Goal: Task Accomplishment & Management: Manage account settings

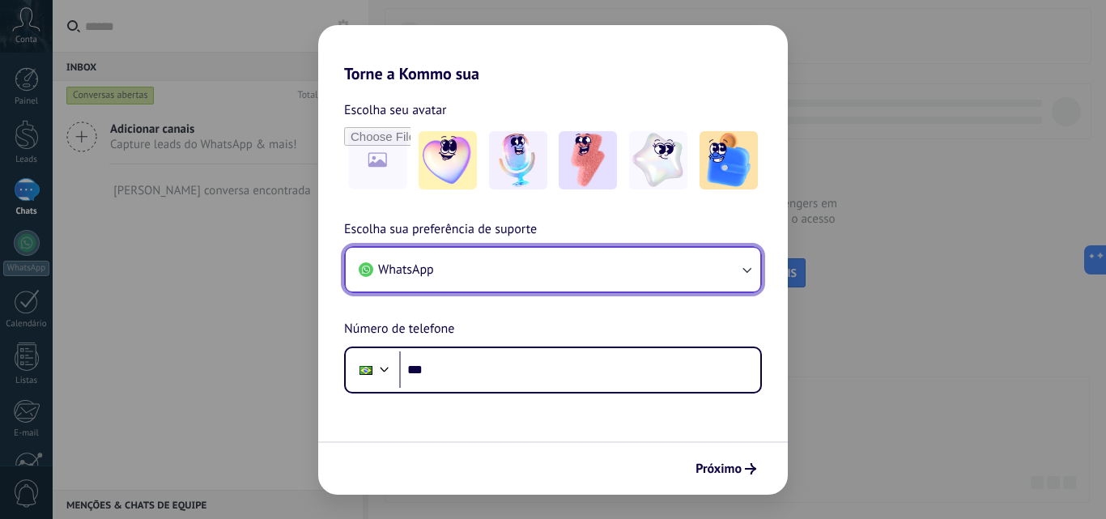
click at [443, 279] on button "WhatsApp" at bounding box center [553, 270] width 415 height 44
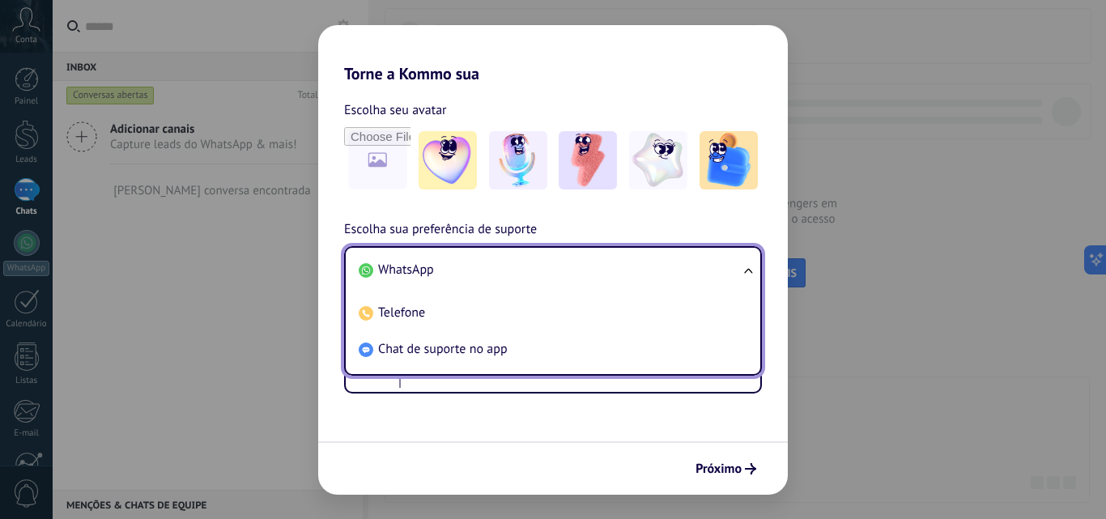
click at [431, 274] on span "WhatsApp" at bounding box center [406, 270] width 56 height 16
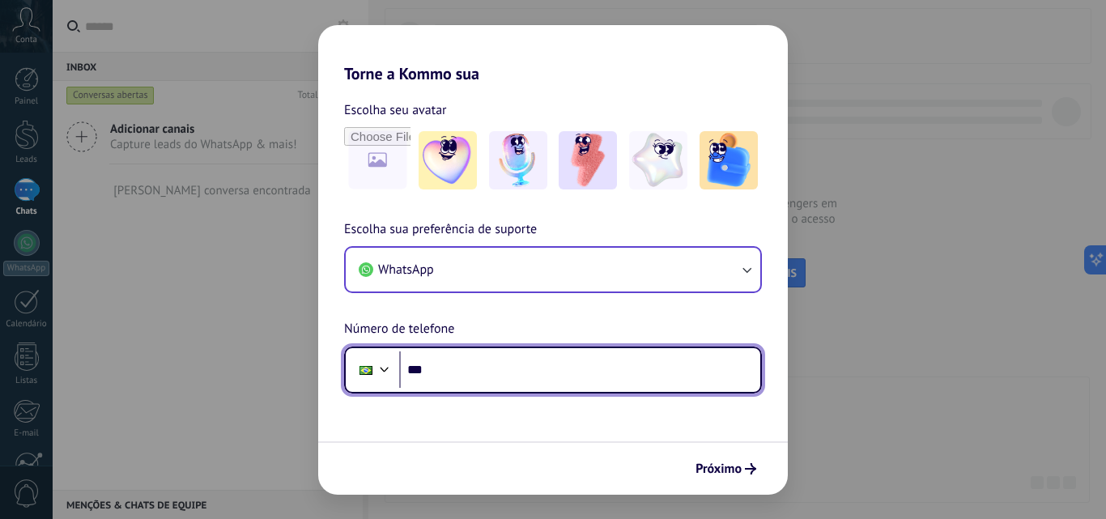
click at [444, 371] on input "***" at bounding box center [579, 369] width 361 height 37
type input "**********"
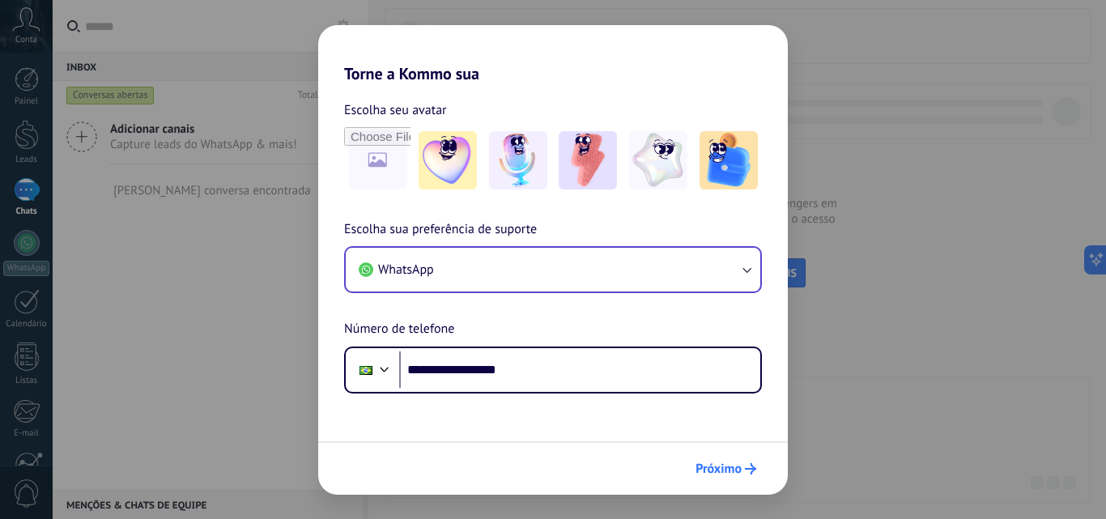
click at [709, 474] on span "Próximo" at bounding box center [719, 468] width 46 height 11
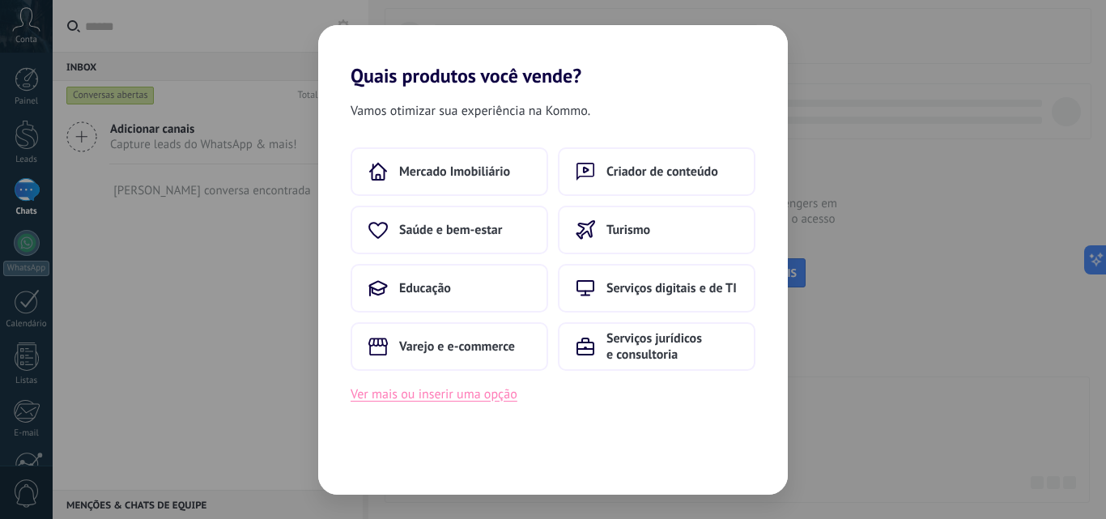
click at [433, 398] on button "Ver mais ou inserir uma opção" at bounding box center [434, 394] width 167 height 21
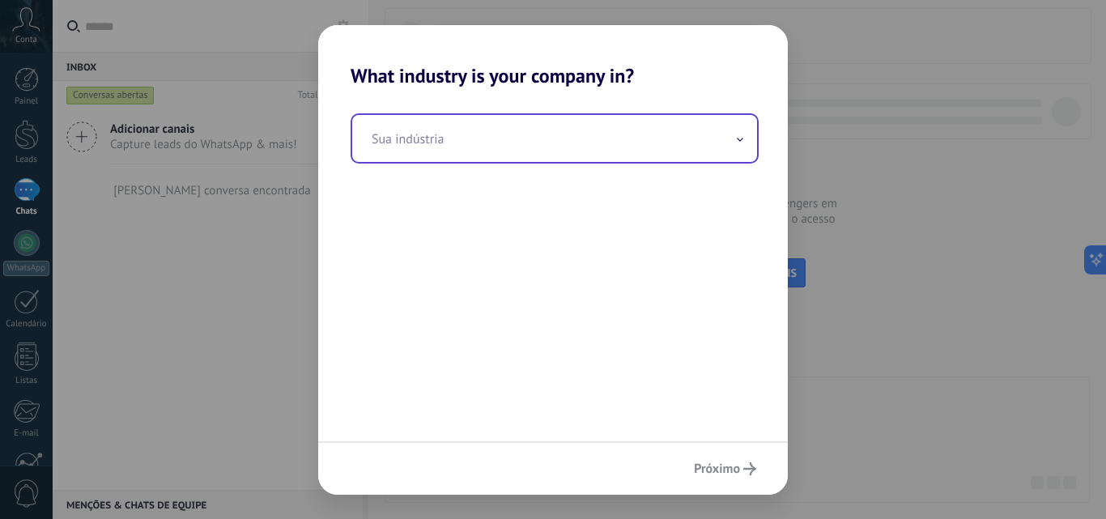
click at [513, 151] on input "text" at bounding box center [554, 138] width 405 height 47
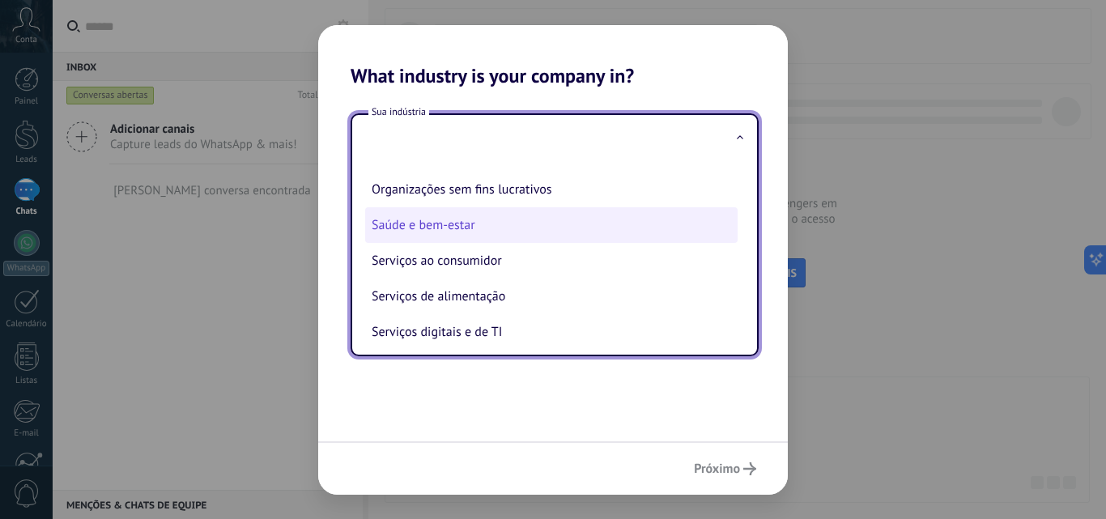
scroll to position [324, 0]
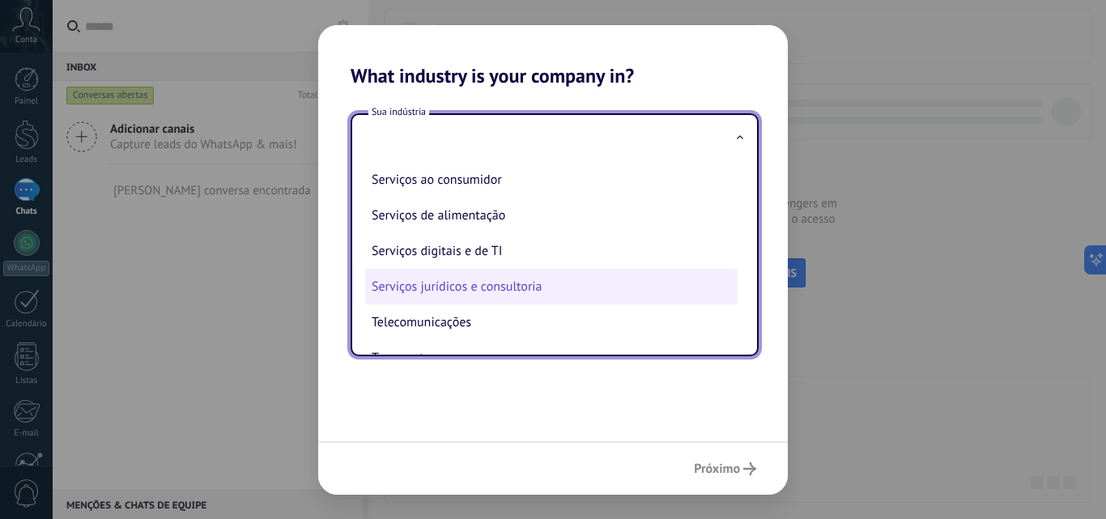
click at [488, 284] on li "Serviços jurídicos e consultoria" at bounding box center [551, 287] width 372 height 36
type input "**********"
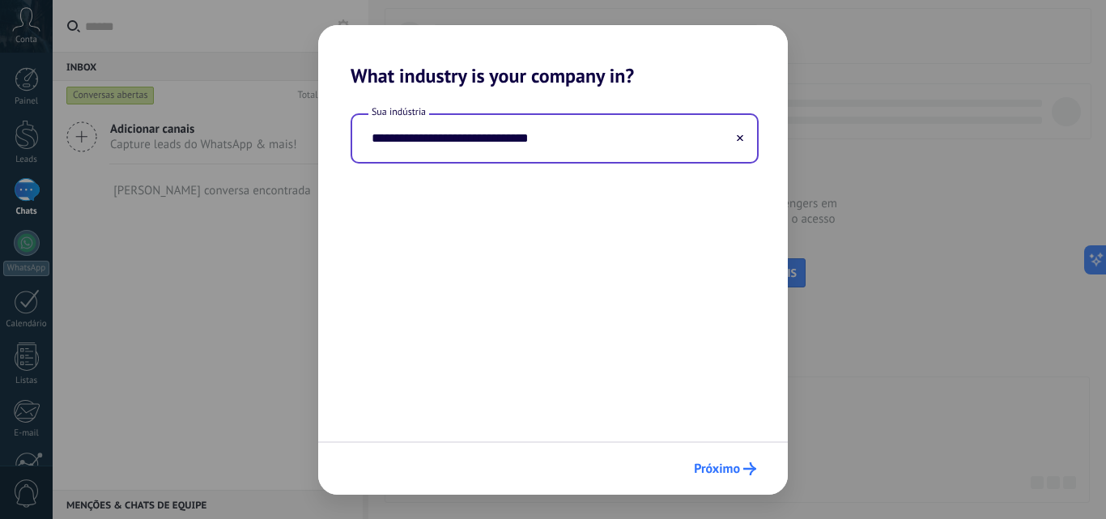
click at [707, 469] on span "Próximo" at bounding box center [717, 468] width 46 height 11
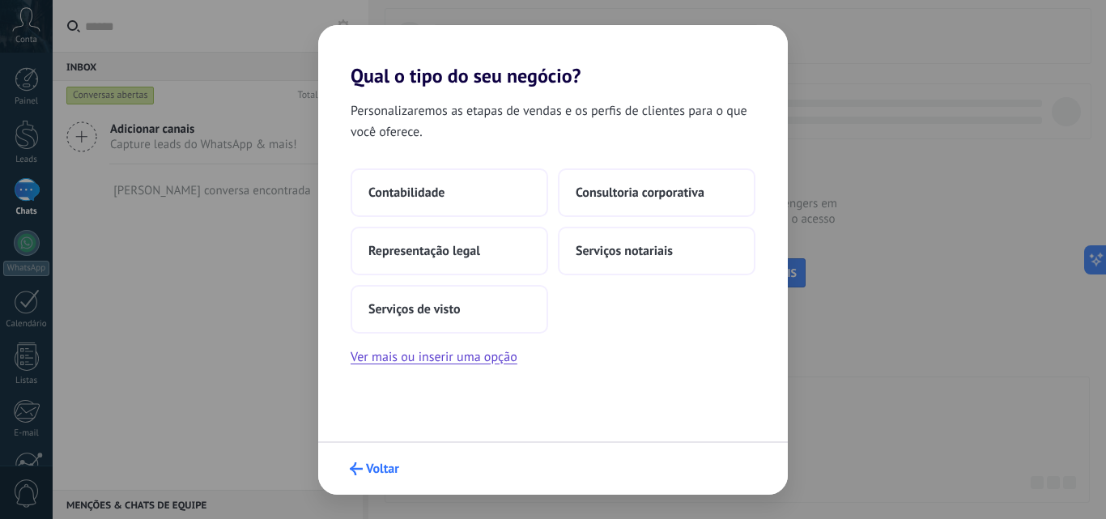
click at [377, 470] on span "Voltar" at bounding box center [382, 468] width 33 height 11
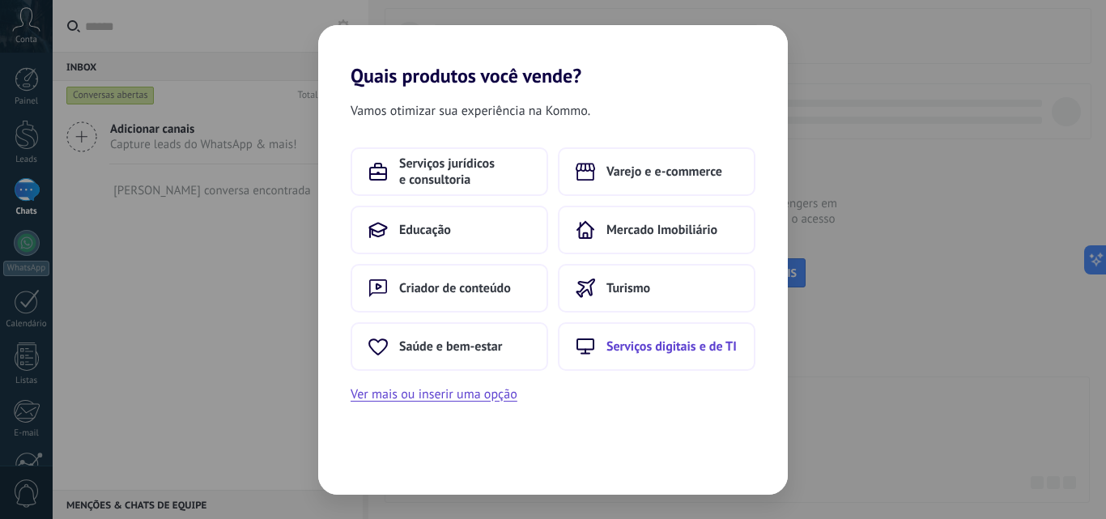
click at [653, 349] on span "Serviços digitais e de TI" at bounding box center [671, 346] width 130 height 16
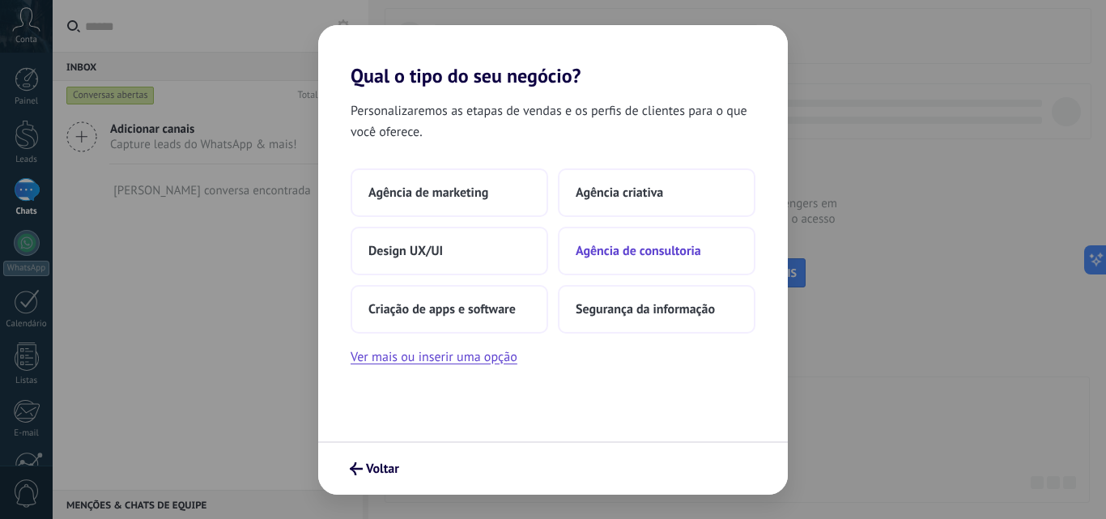
click at [617, 245] on span "Agência de consultoria" at bounding box center [638, 251] width 125 height 16
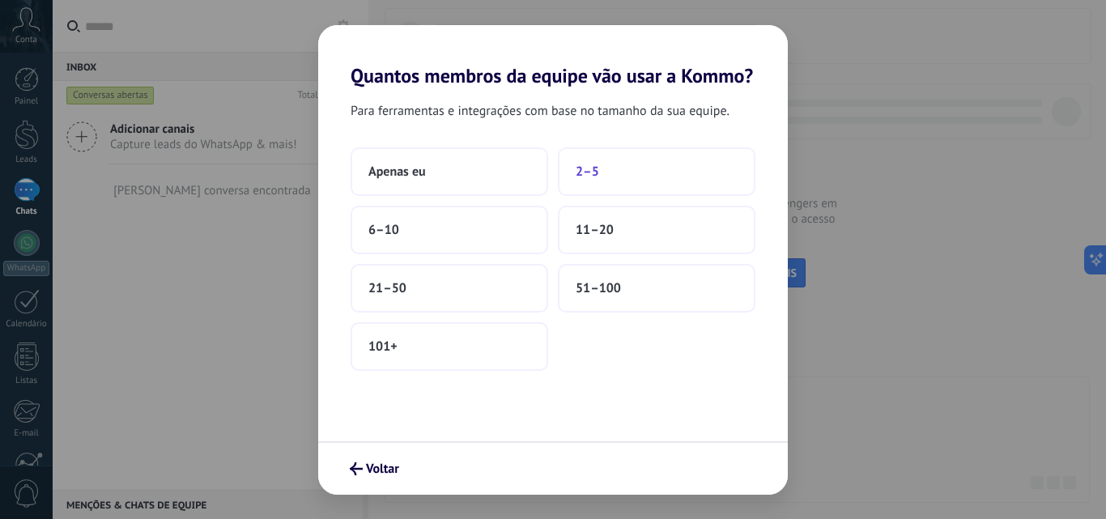
click at [582, 170] on span "2–5" at bounding box center [587, 172] width 23 height 16
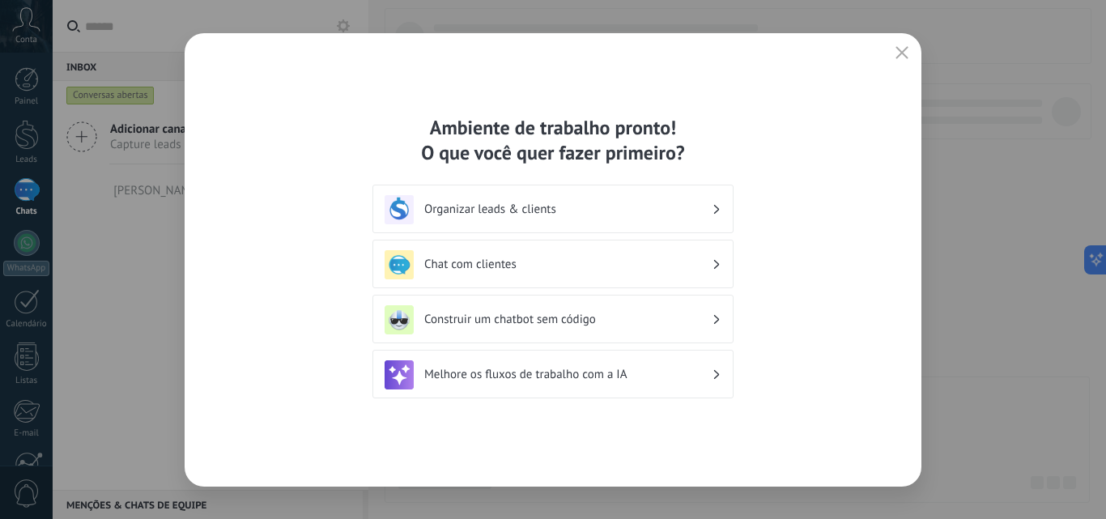
click at [485, 213] on h3 "Organizar leads & clients" at bounding box center [567, 209] width 287 height 15
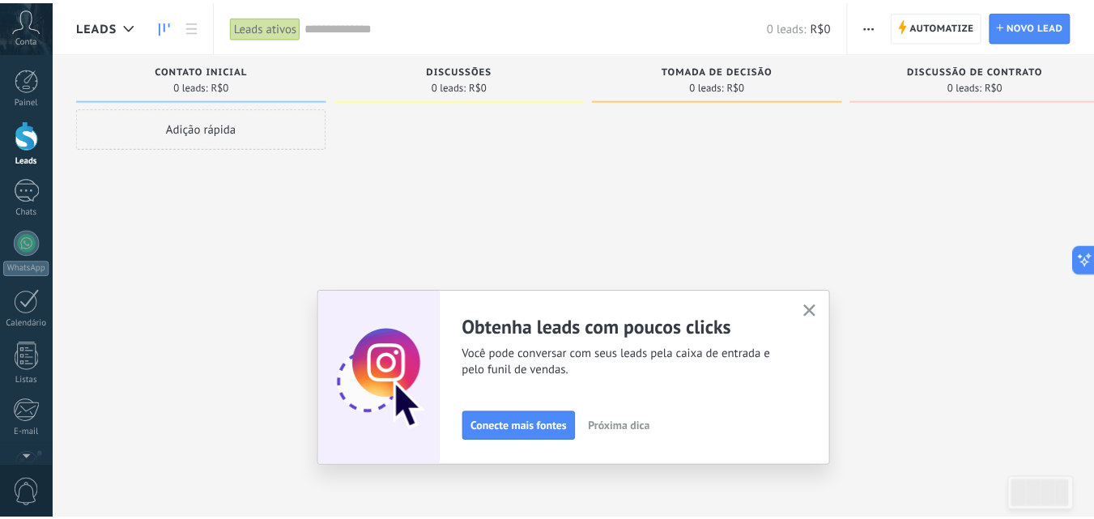
scroll to position [155, 0]
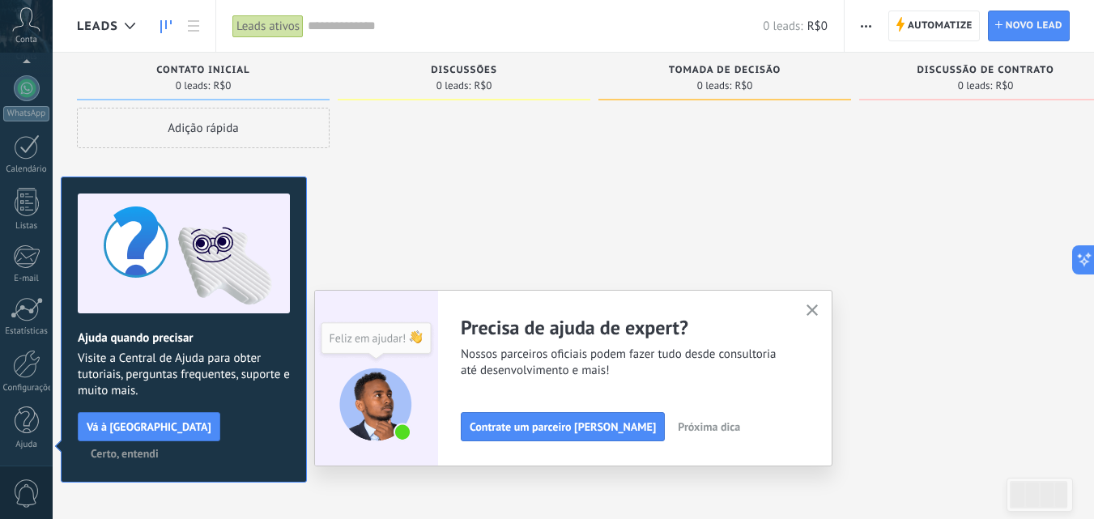
click at [678, 428] on span "Próxima dica" at bounding box center [709, 426] width 62 height 11
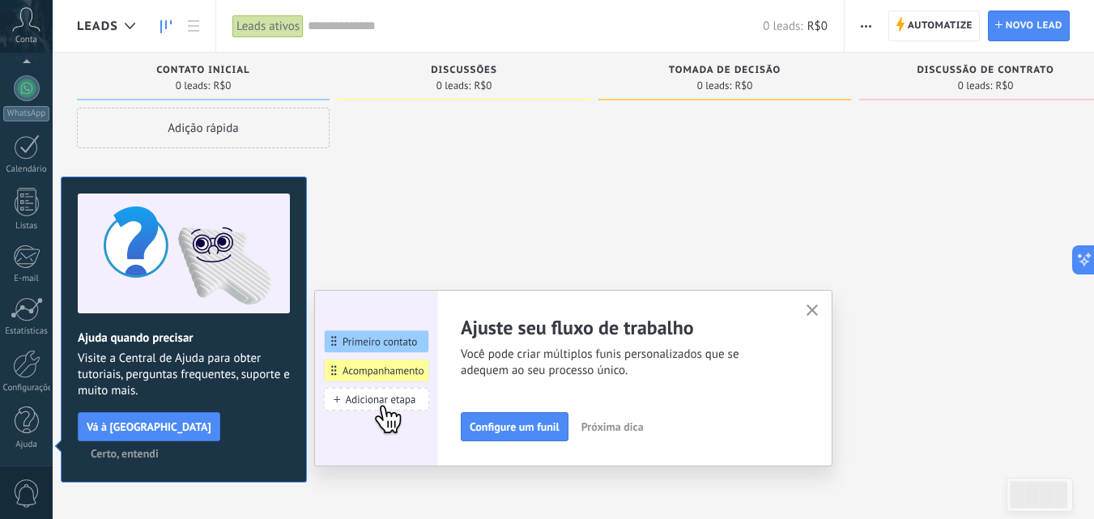
click at [625, 428] on span "Próxima dica" at bounding box center [612, 426] width 62 height 11
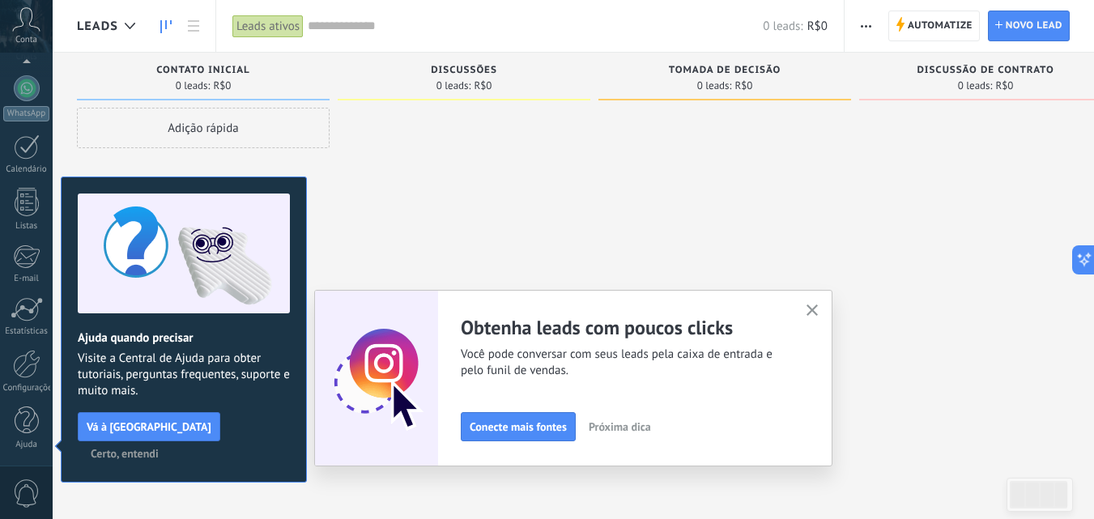
click at [625, 428] on span "Próxima dica" at bounding box center [620, 426] width 62 height 11
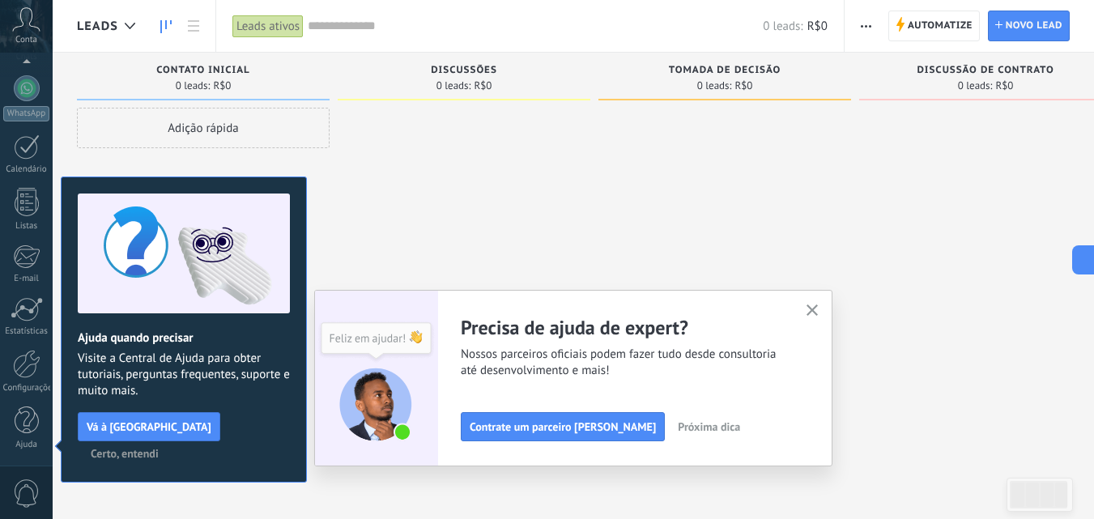
click at [819, 311] on icon "button" at bounding box center [812, 310] width 12 height 12
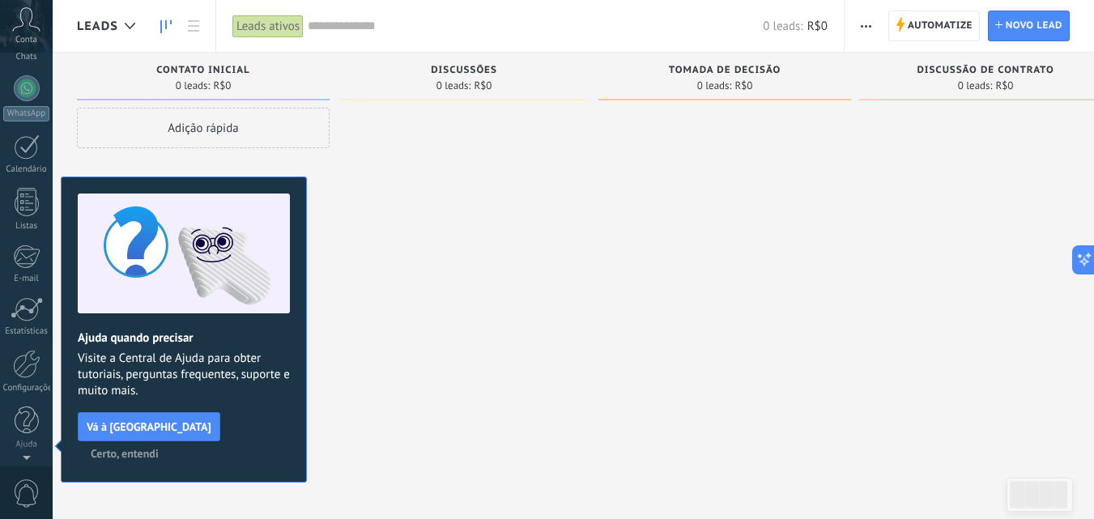
scroll to position [0, 0]
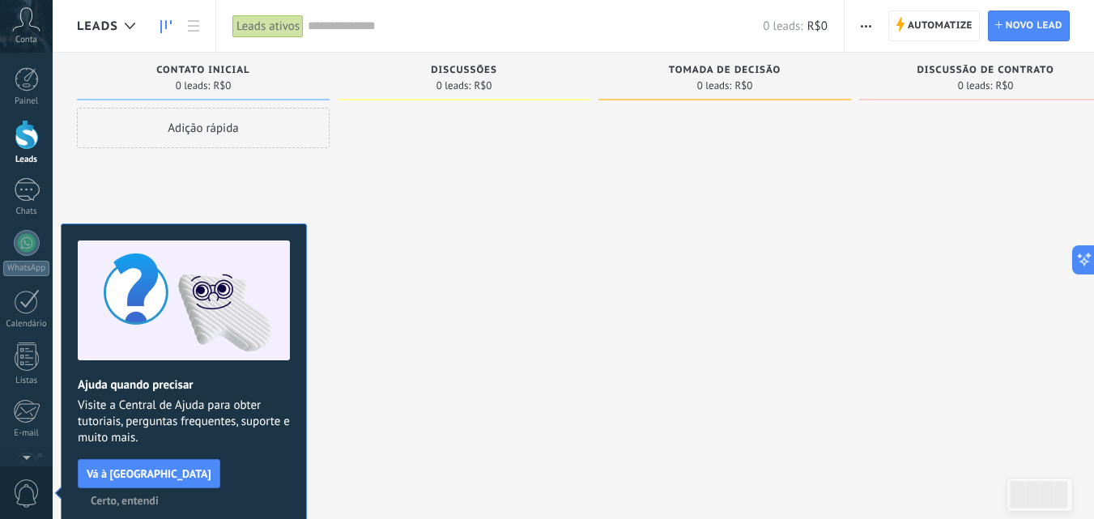
click at [159, 495] on span "Certo, entendi" at bounding box center [125, 500] width 68 height 11
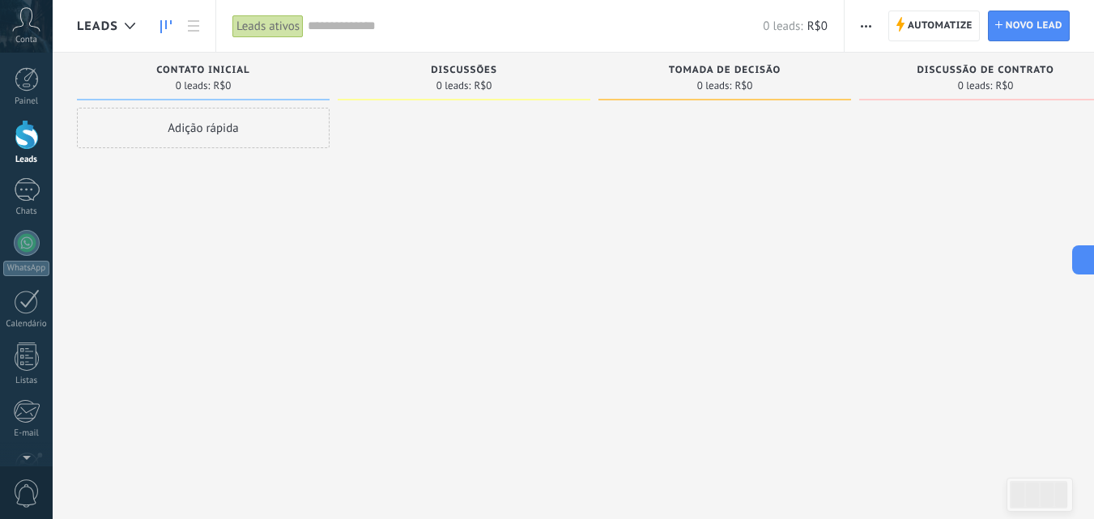
click at [254, 308] on div "Adição rápida" at bounding box center [203, 262] width 253 height 308
click at [27, 35] on span "Conta" at bounding box center [26, 40] width 22 height 11
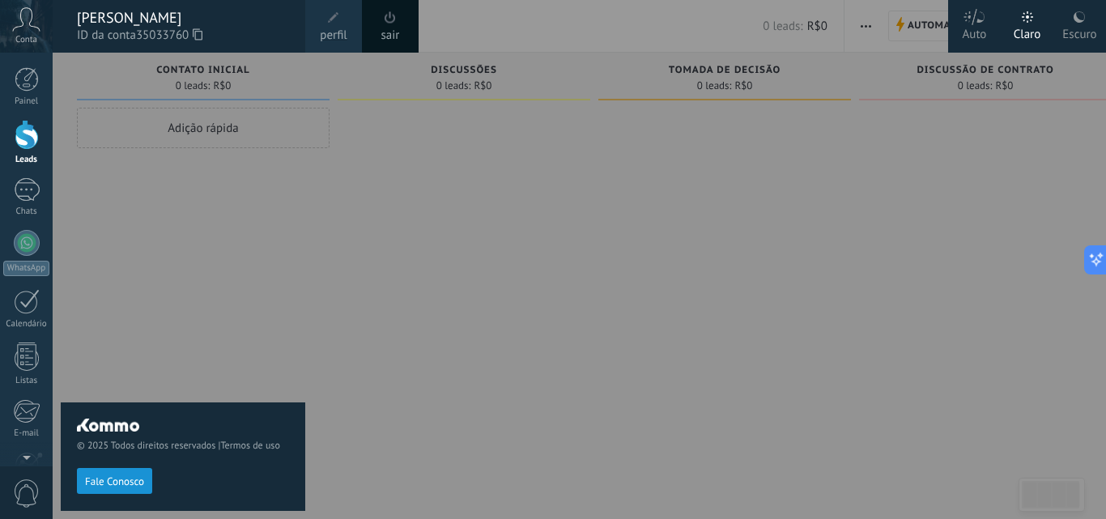
click at [325, 36] on span "perfil" at bounding box center [333, 36] width 27 height 18
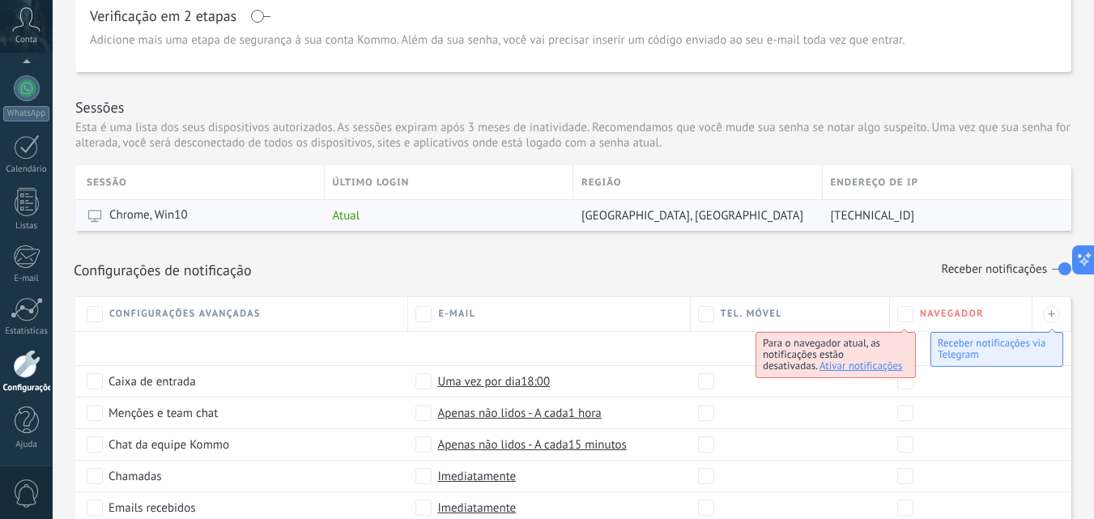
scroll to position [486, 0]
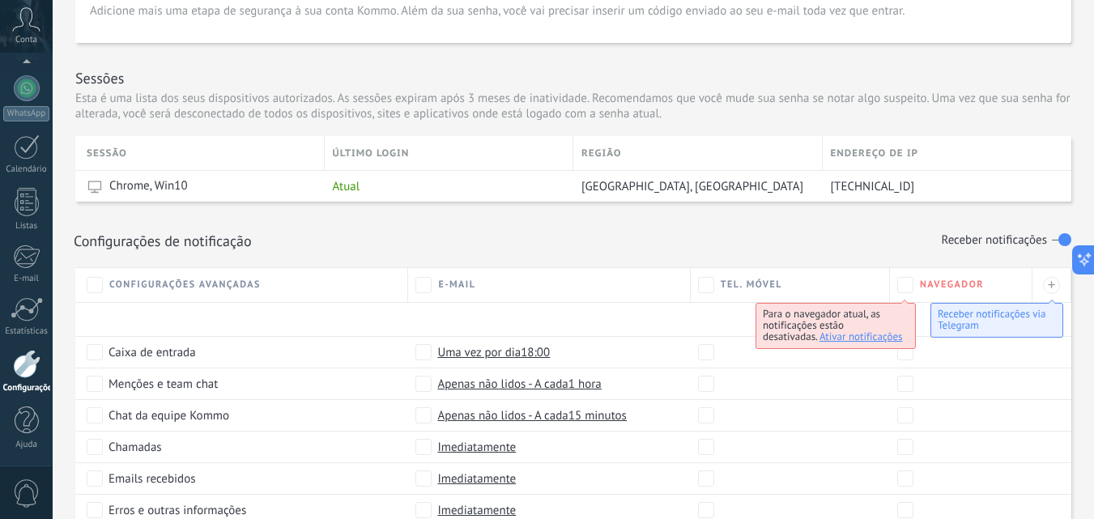
click at [194, 302] on div "Configurações avançadas" at bounding box center [241, 285] width 333 height 36
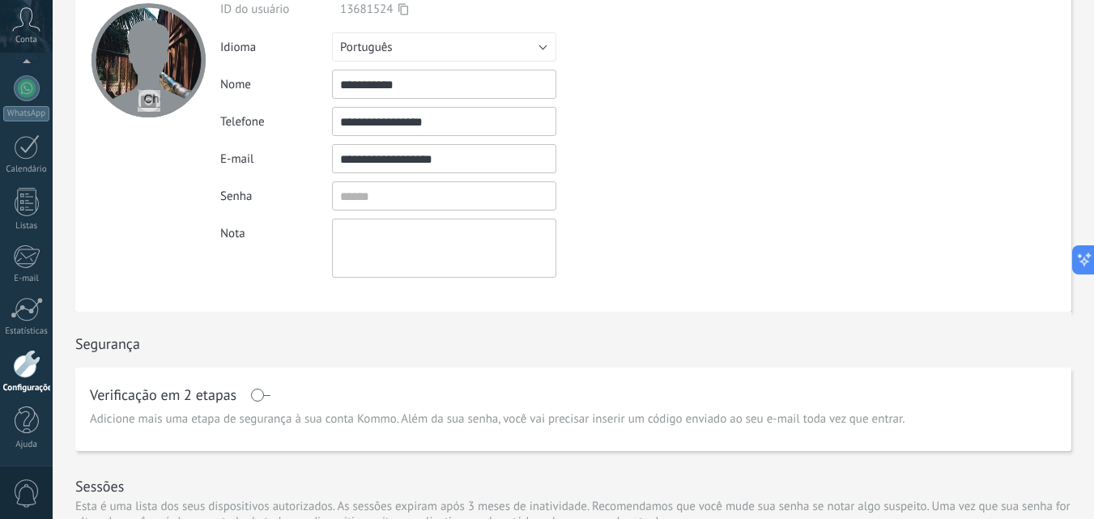
scroll to position [0, 0]
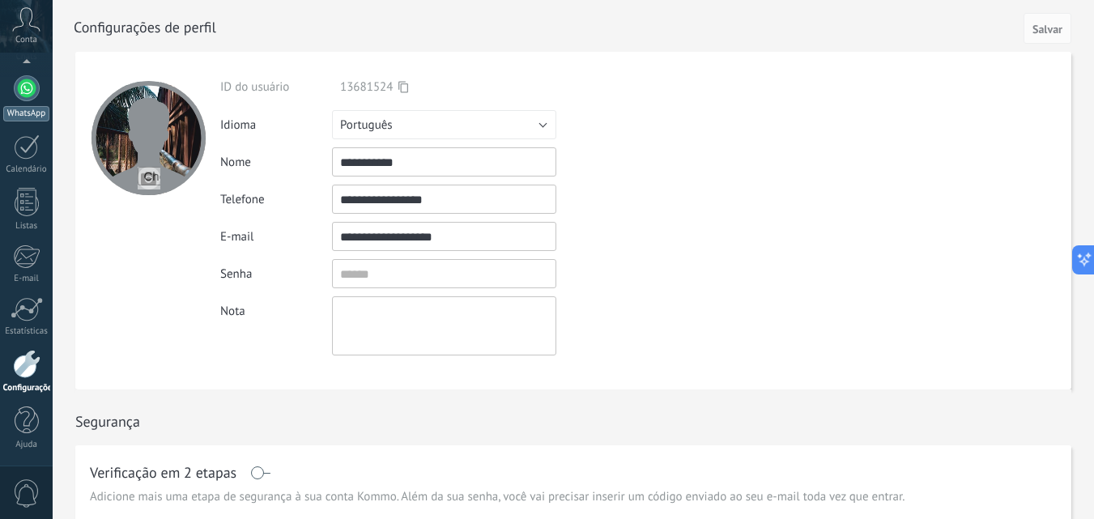
click at [23, 90] on div at bounding box center [27, 88] width 26 height 26
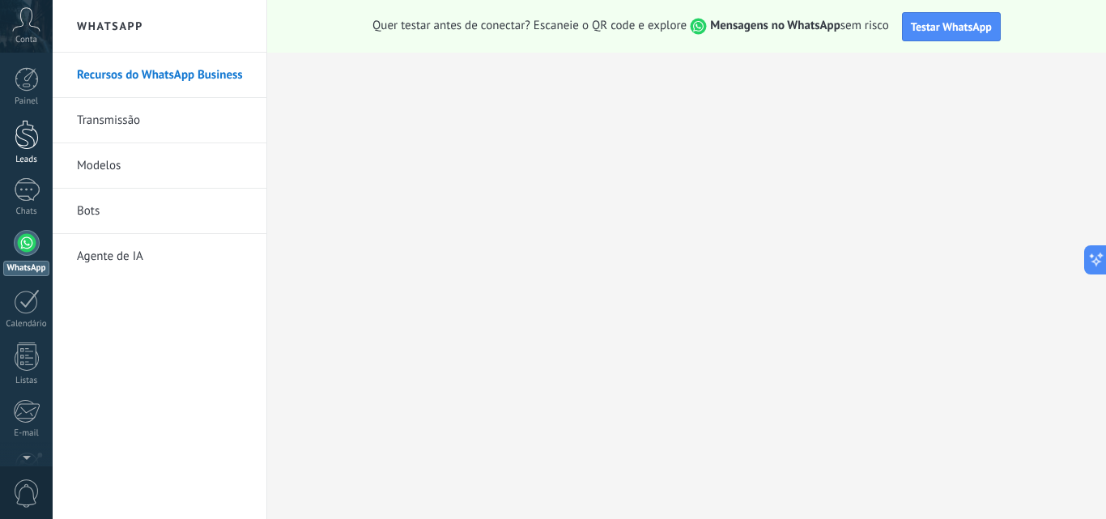
click at [24, 143] on div at bounding box center [27, 135] width 24 height 30
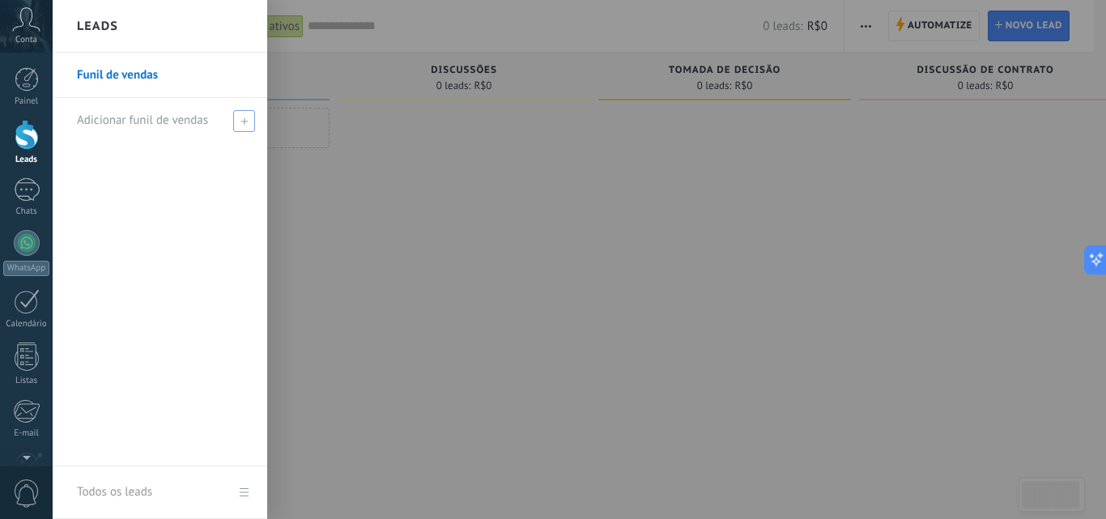
click at [241, 118] on icon at bounding box center [243, 120] width 7 height 7
click at [241, 118] on span at bounding box center [246, 120] width 15 height 11
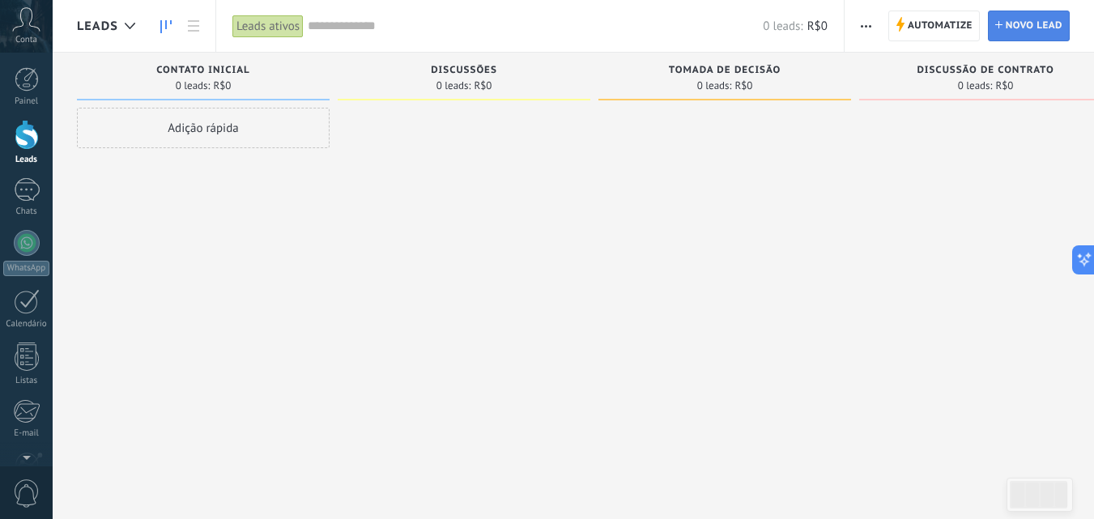
click at [1024, 21] on span "Novo lead" at bounding box center [1034, 25] width 57 height 29
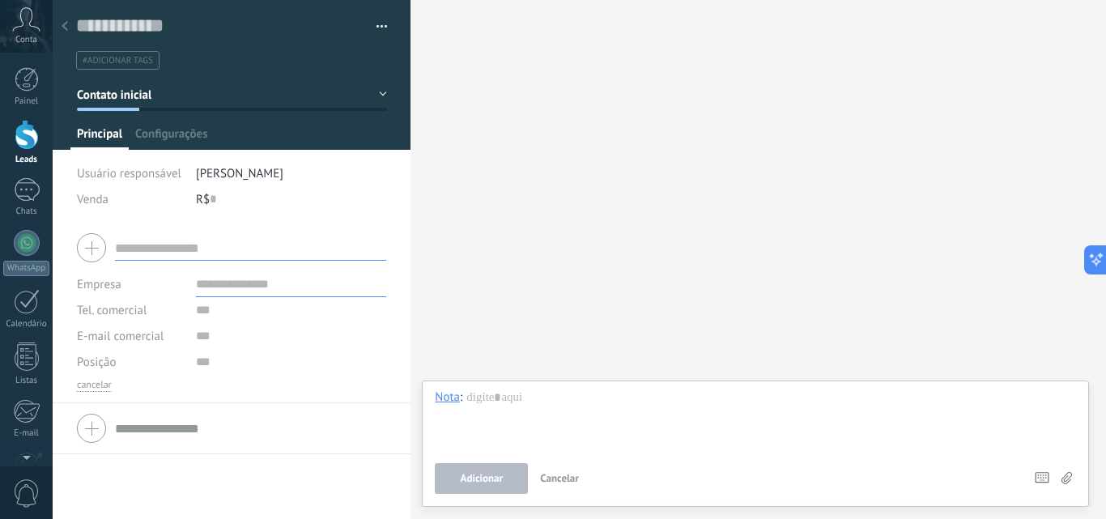
click at [278, 241] on input "text" at bounding box center [250, 248] width 271 height 26
click at [217, 287] on input "text" at bounding box center [291, 284] width 191 height 26
click at [90, 430] on div at bounding box center [231, 428] width 309 height 40
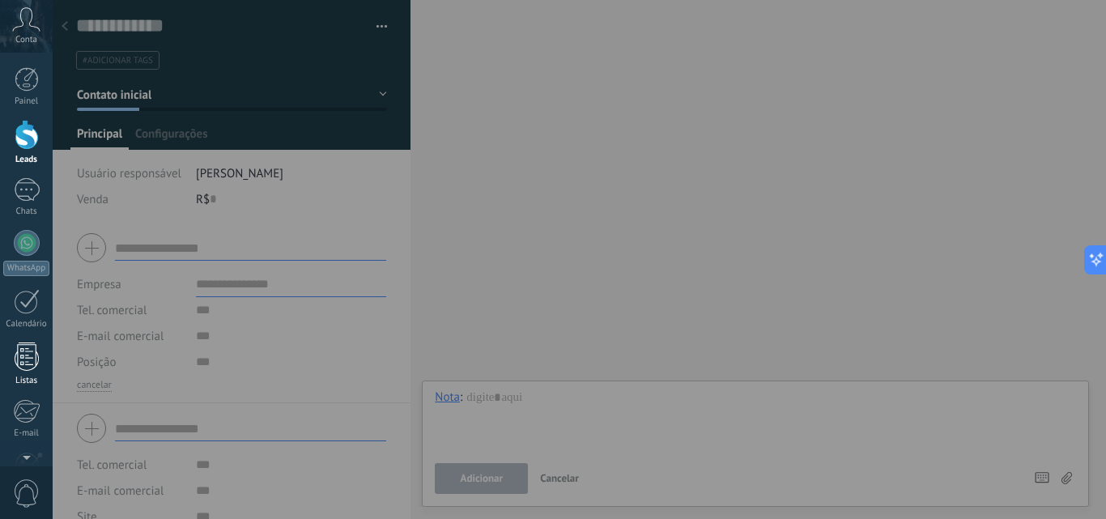
click at [23, 360] on div at bounding box center [27, 356] width 24 height 28
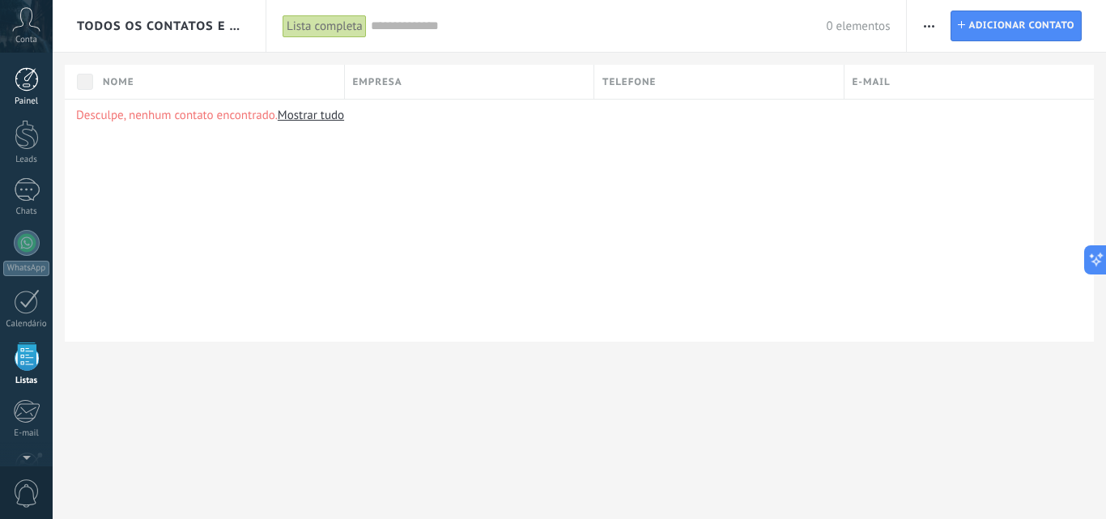
click at [21, 78] on div at bounding box center [27, 79] width 24 height 24
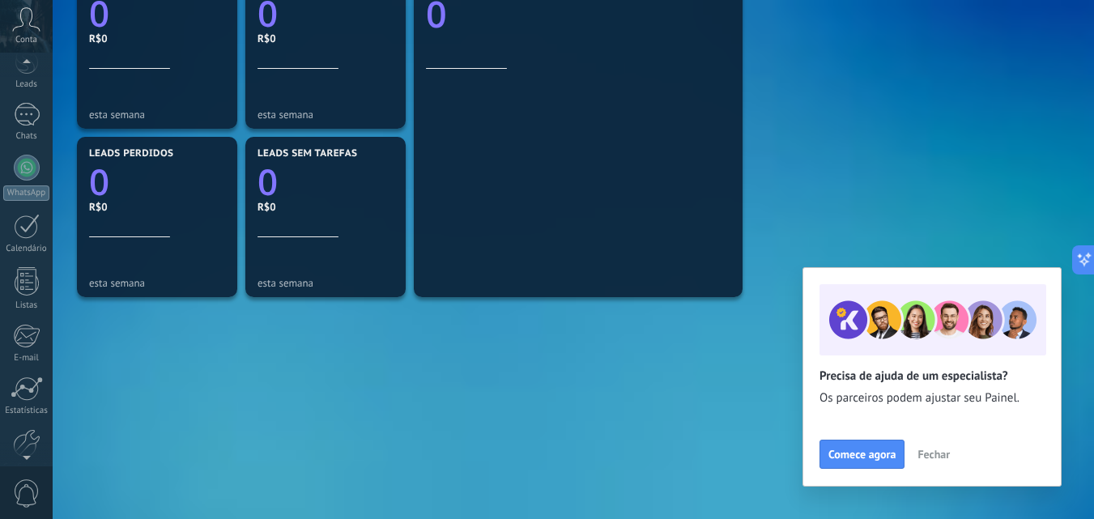
scroll to position [155, 0]
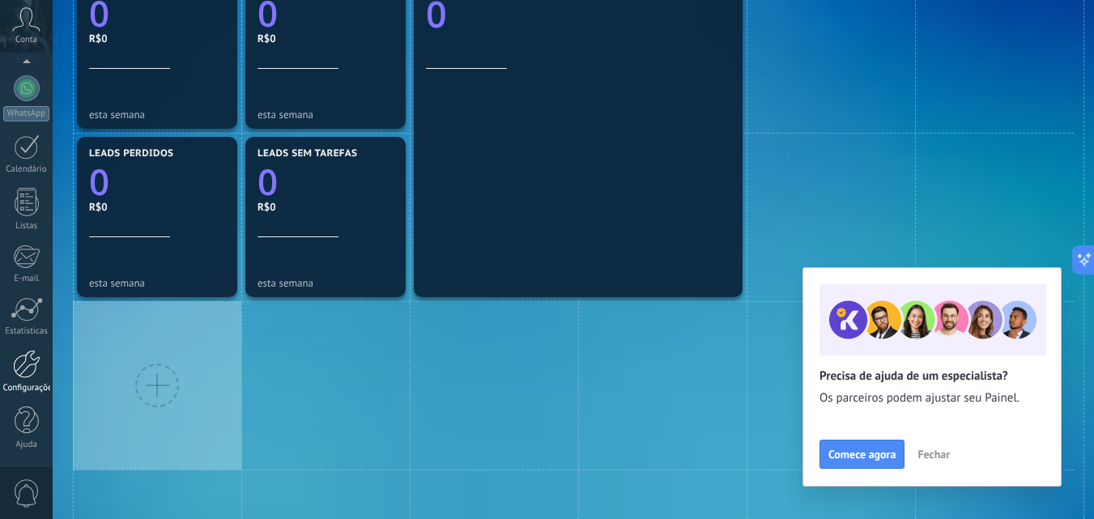
click at [22, 359] on div at bounding box center [27, 364] width 28 height 28
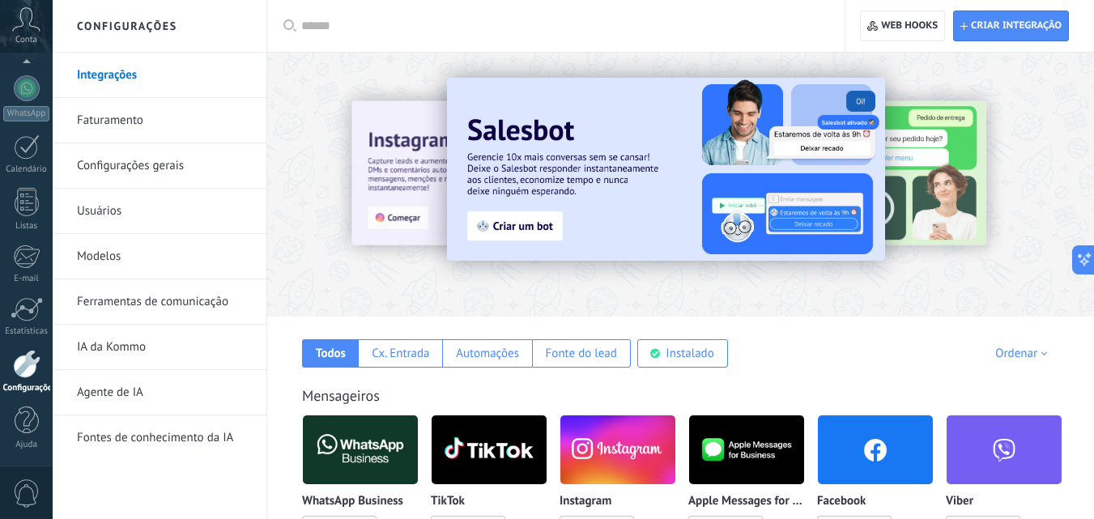
click at [142, 160] on link "Configurações gerais" at bounding box center [163, 165] width 173 height 45
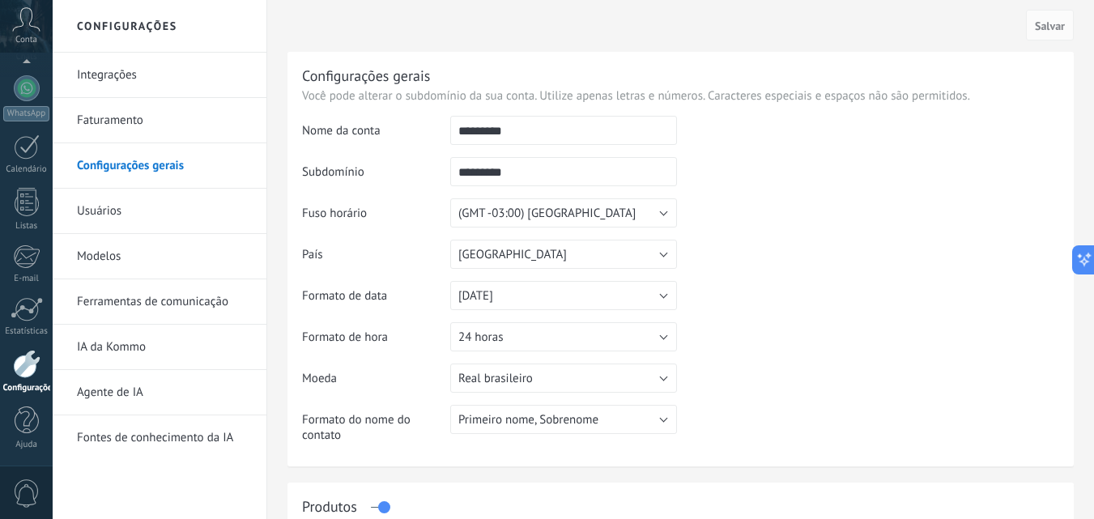
click at [109, 206] on link "Usuários" at bounding box center [163, 211] width 173 height 45
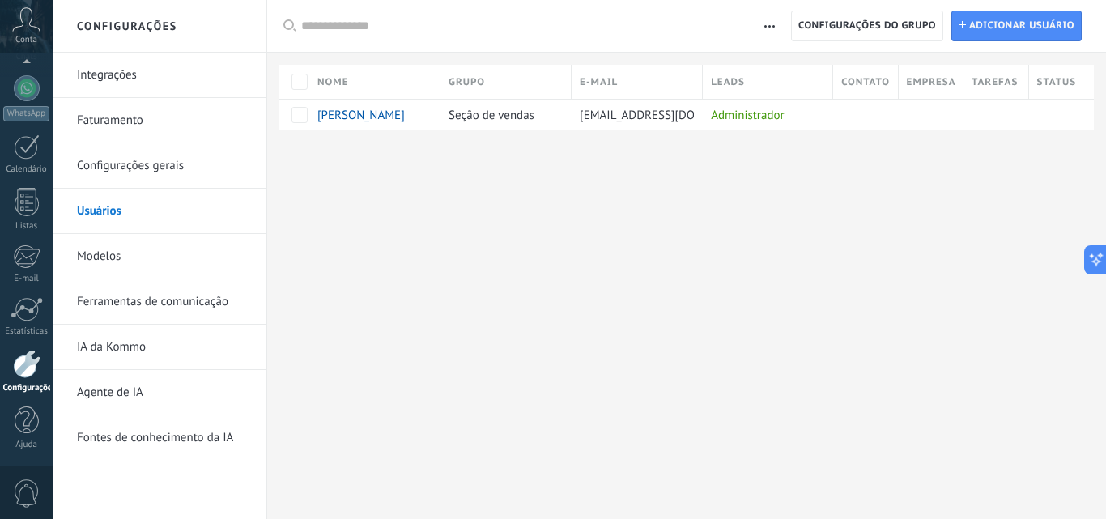
click at [153, 160] on link "Configurações gerais" at bounding box center [163, 165] width 173 height 45
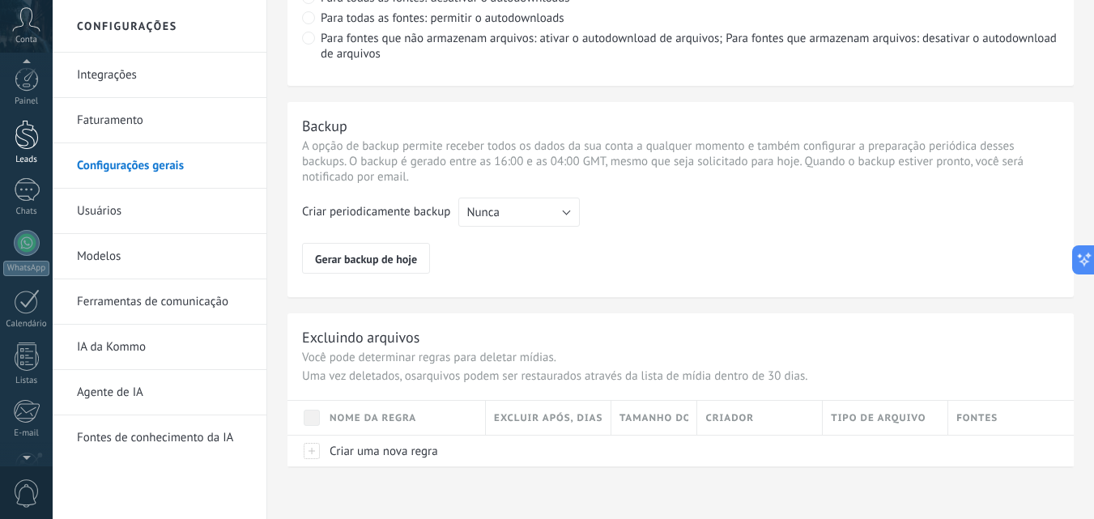
click at [29, 146] on div at bounding box center [27, 135] width 24 height 30
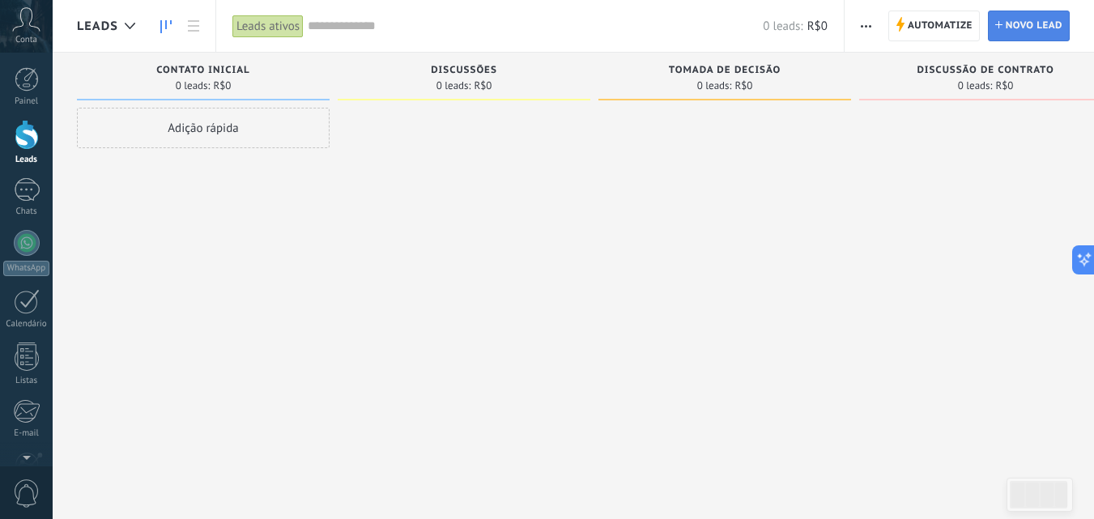
click at [1023, 28] on span "Novo lead" at bounding box center [1034, 25] width 57 height 29
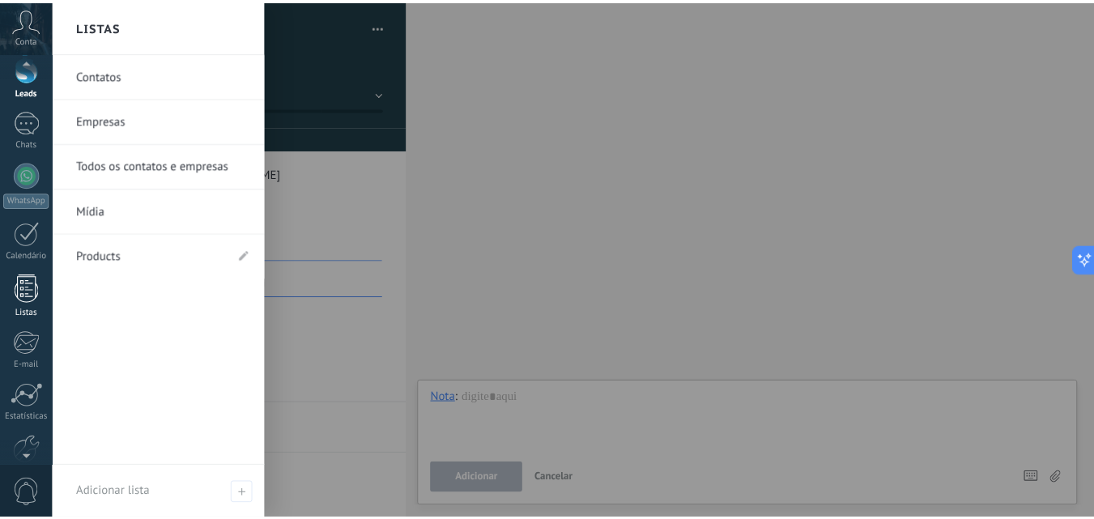
scroll to position [155, 0]
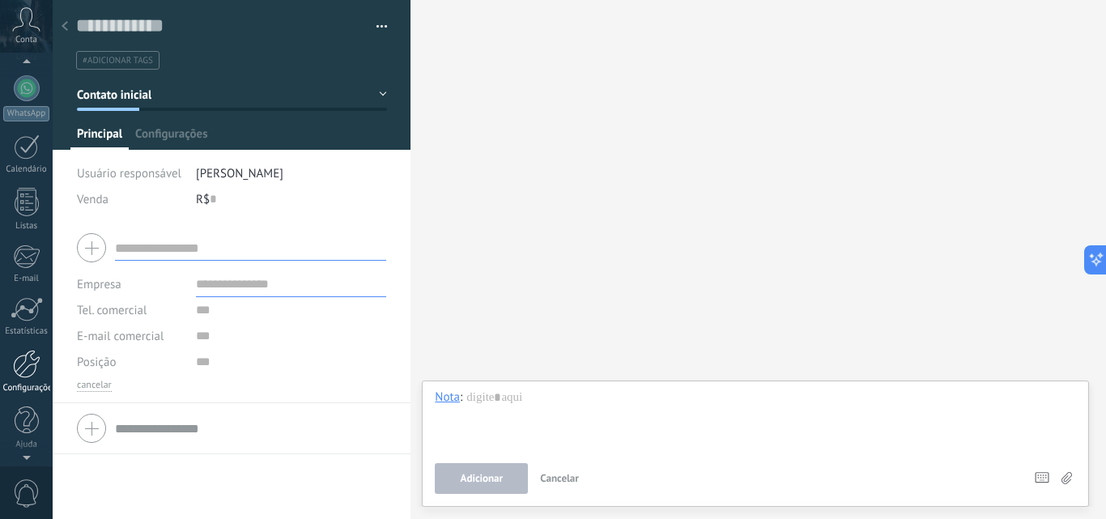
click at [28, 358] on div at bounding box center [27, 364] width 28 height 28
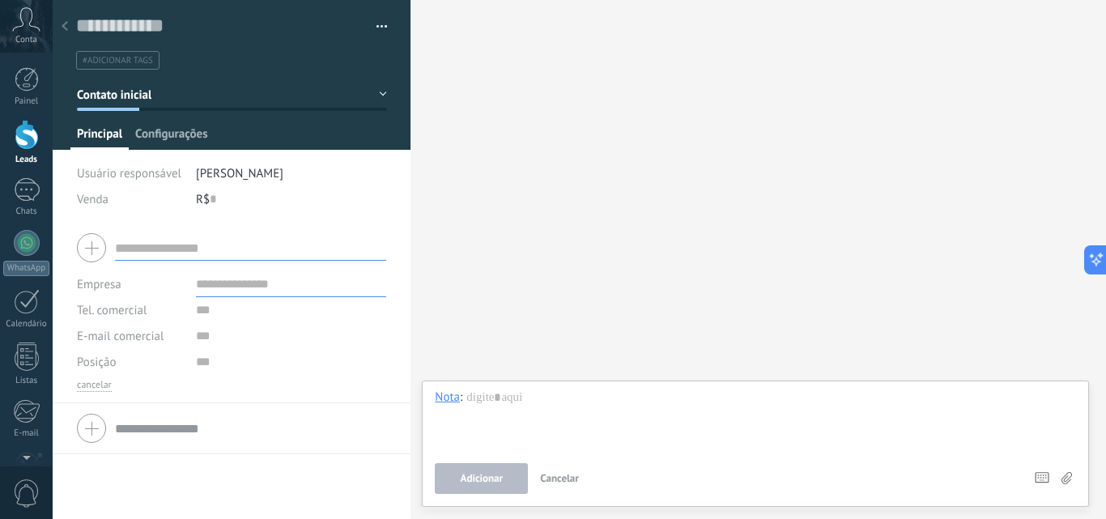
click at [177, 135] on span "Configurações" at bounding box center [171, 137] width 72 height 23
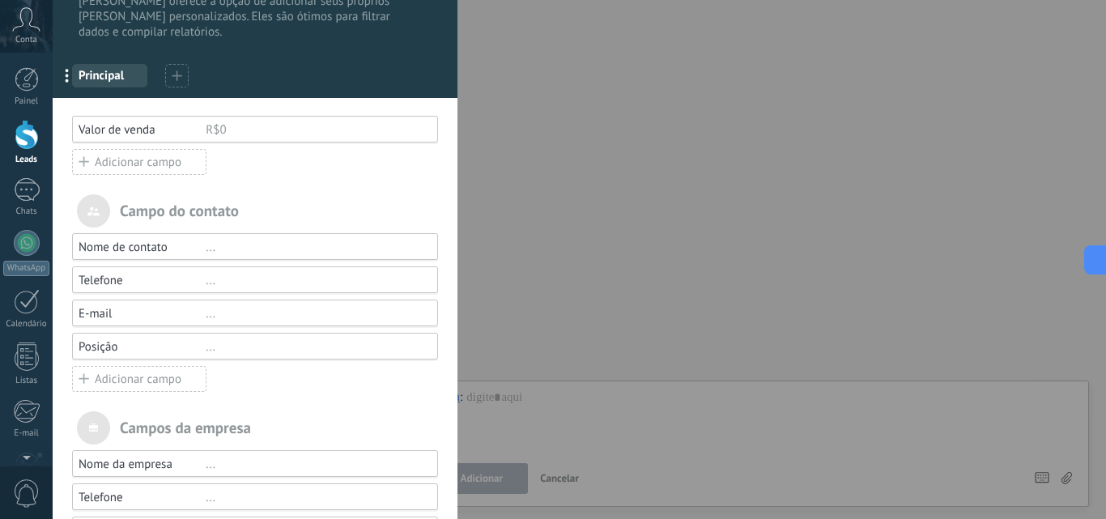
scroll to position [162, 0]
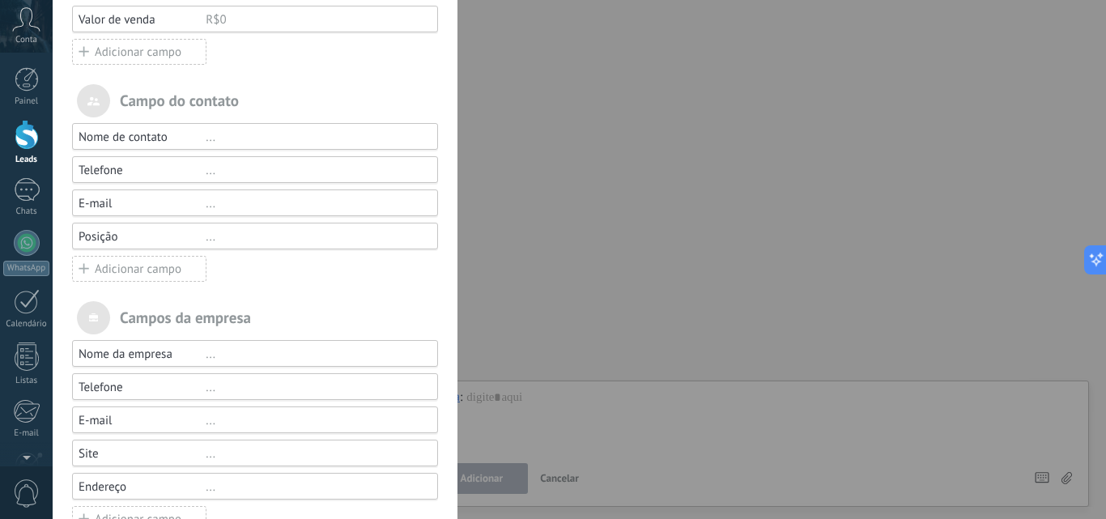
click at [196, 131] on div "Nome de contato" at bounding box center [142, 137] width 127 height 15
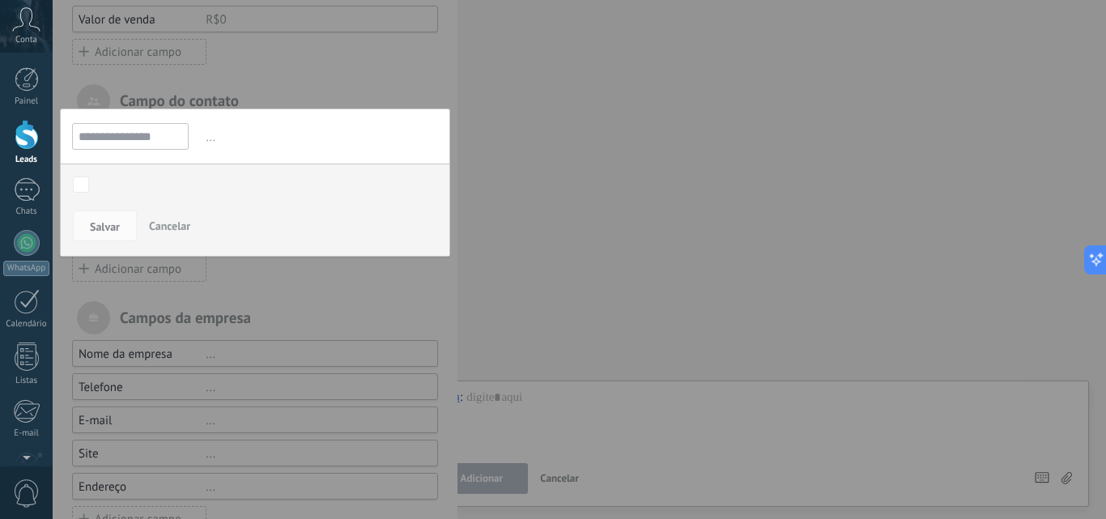
click at [258, 78] on div at bounding box center [255, 200] width 405 height 724
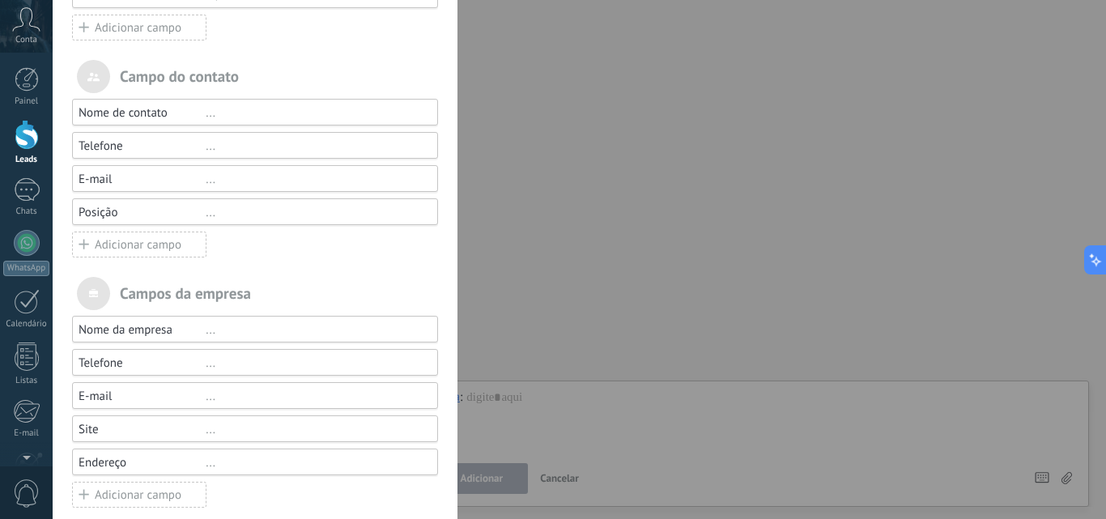
scroll to position [202, 0]
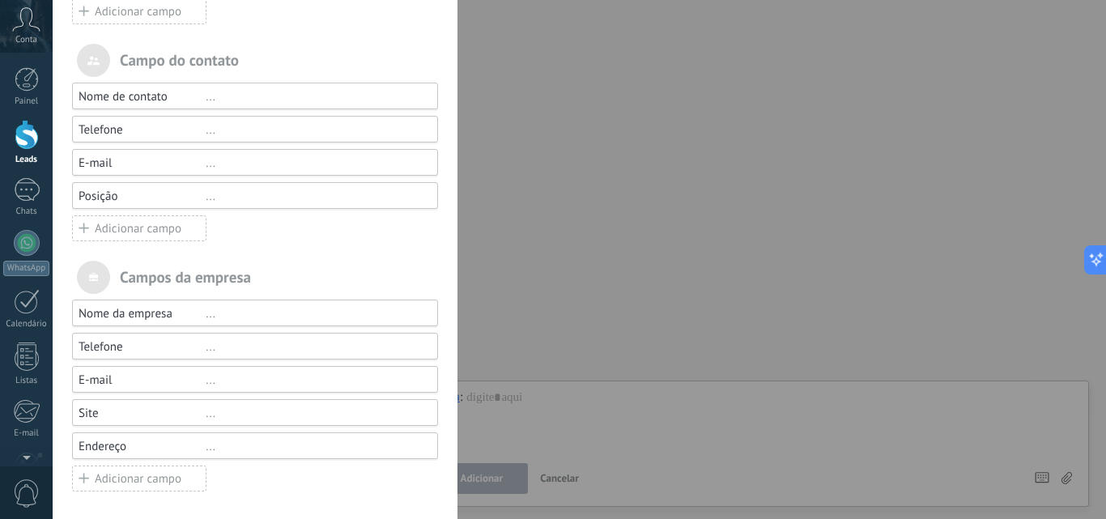
click at [206, 316] on div "..." at bounding box center [315, 313] width 218 height 15
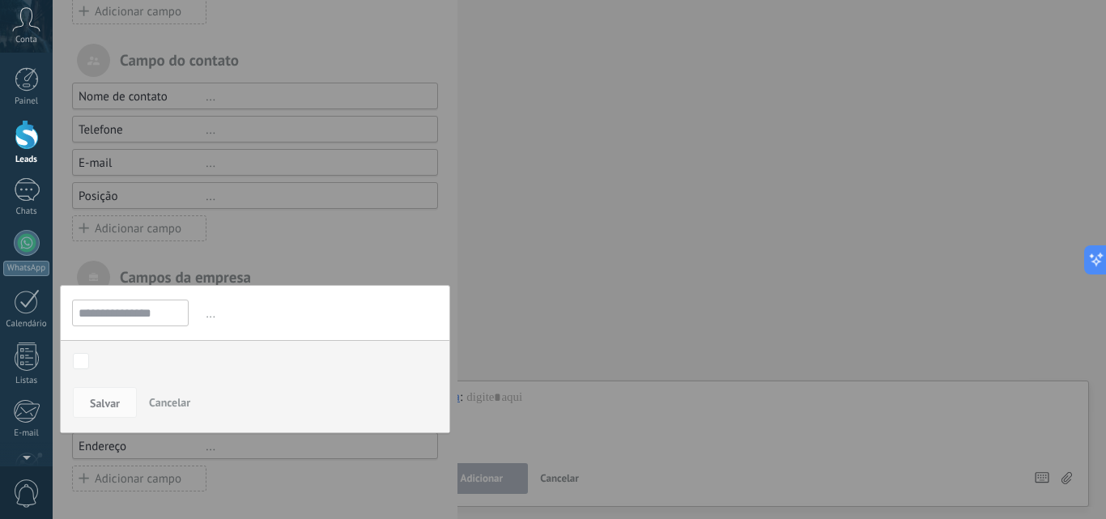
click at [178, 404] on span "Cancelar" at bounding box center [169, 402] width 41 height 15
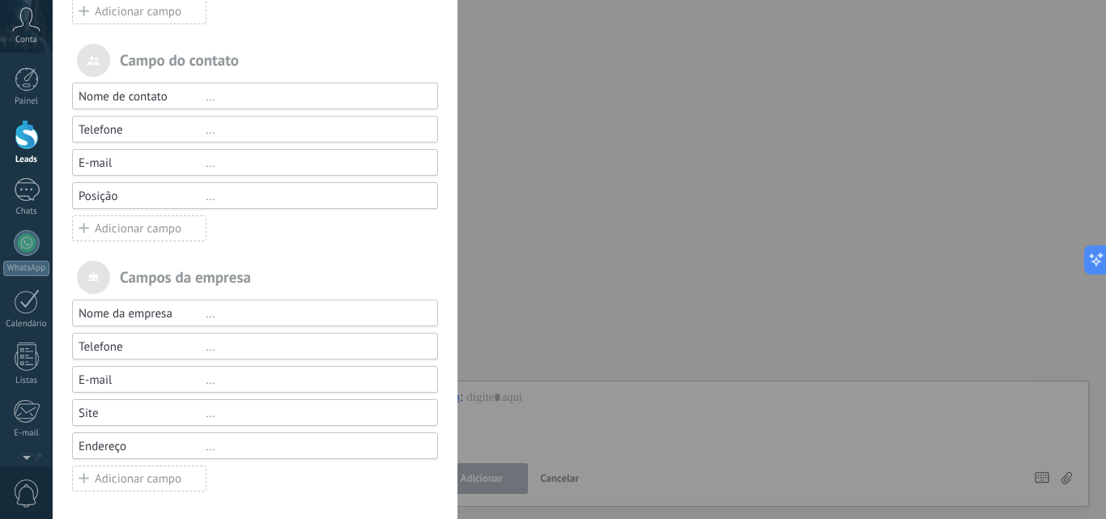
click at [209, 198] on div "..." at bounding box center [315, 196] width 218 height 15
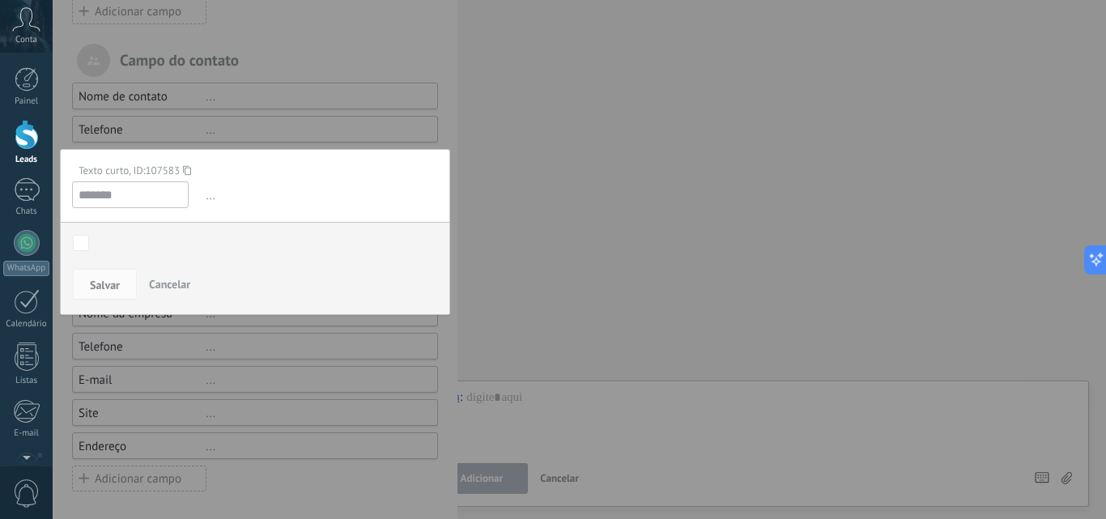
click at [211, 200] on span "..." at bounding box center [320, 195] width 236 height 27
click at [158, 189] on input "*******" at bounding box center [130, 194] width 117 height 27
click at [143, 200] on input "*******" at bounding box center [130, 194] width 117 height 27
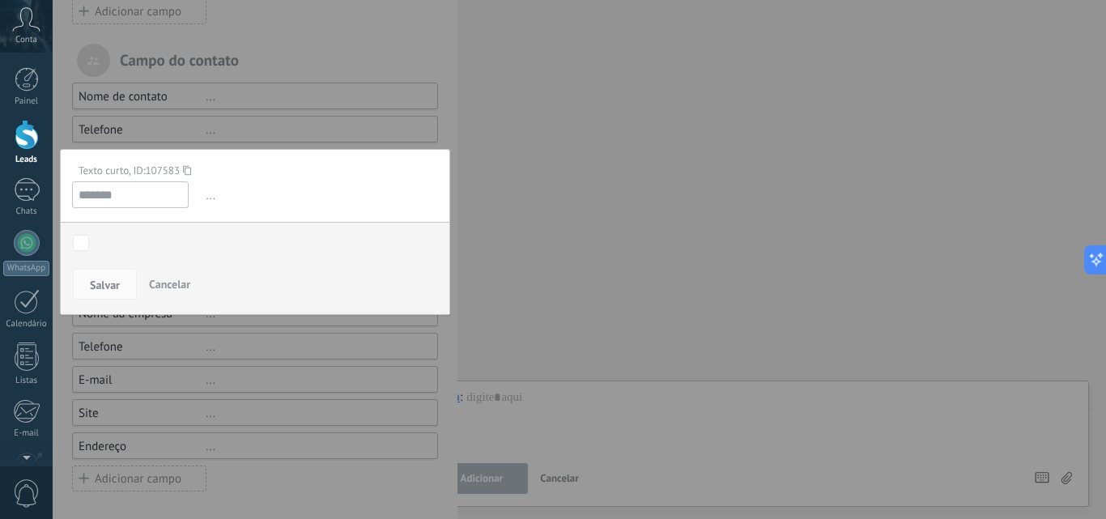
click at [143, 200] on input "*******" at bounding box center [130, 194] width 117 height 27
click at [168, 290] on span "Cancelar" at bounding box center [169, 284] width 41 height 15
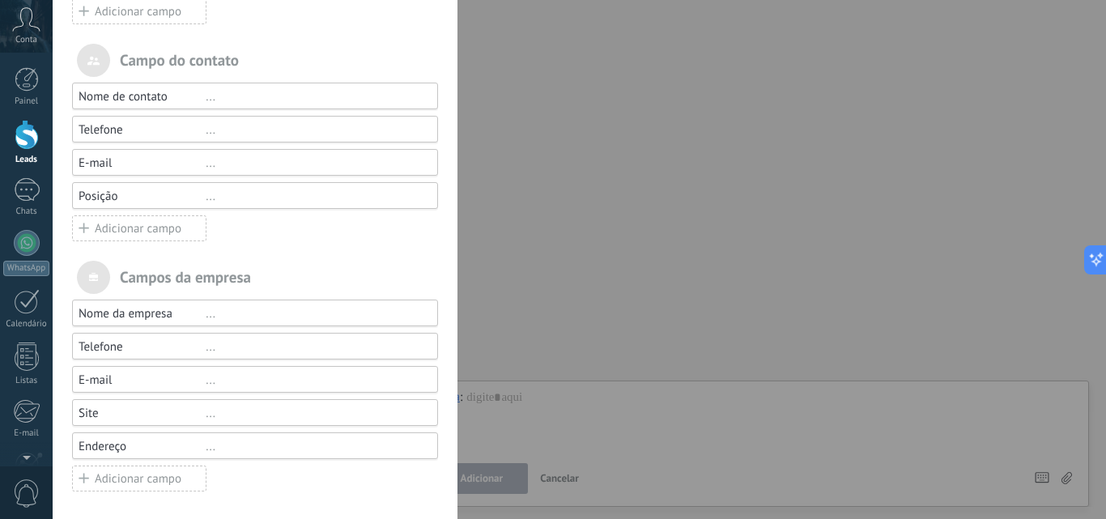
click at [208, 198] on div "..." at bounding box center [315, 196] width 218 height 15
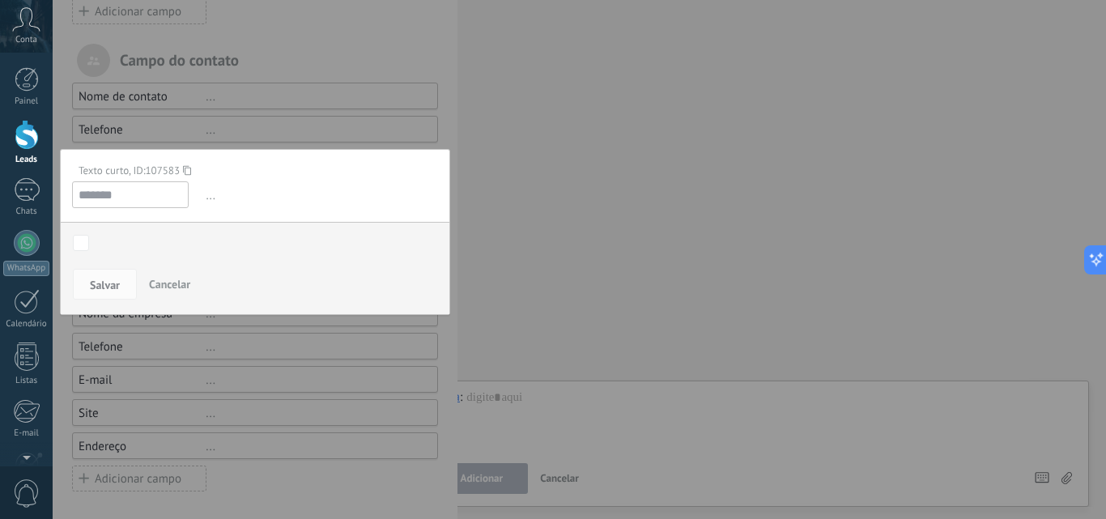
click at [197, 172] on div "Texto [PERSON_NAME], ID: 107583" at bounding box center [249, 171] width 354 height 14
click at [191, 169] on icon at bounding box center [187, 171] width 8 height 22
click at [160, 283] on span "Cancelar" at bounding box center [169, 284] width 41 height 15
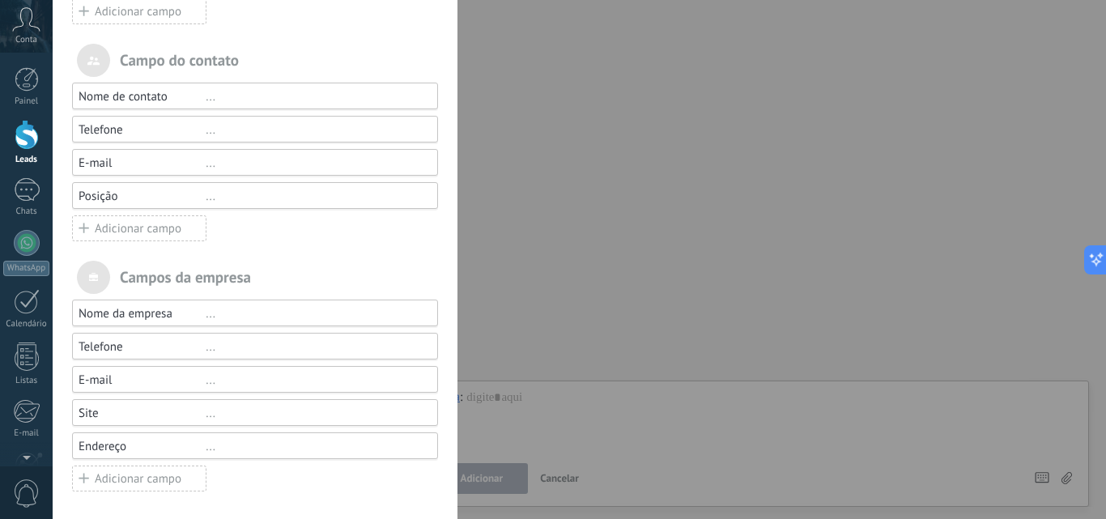
click at [209, 99] on div "..." at bounding box center [315, 96] width 218 height 15
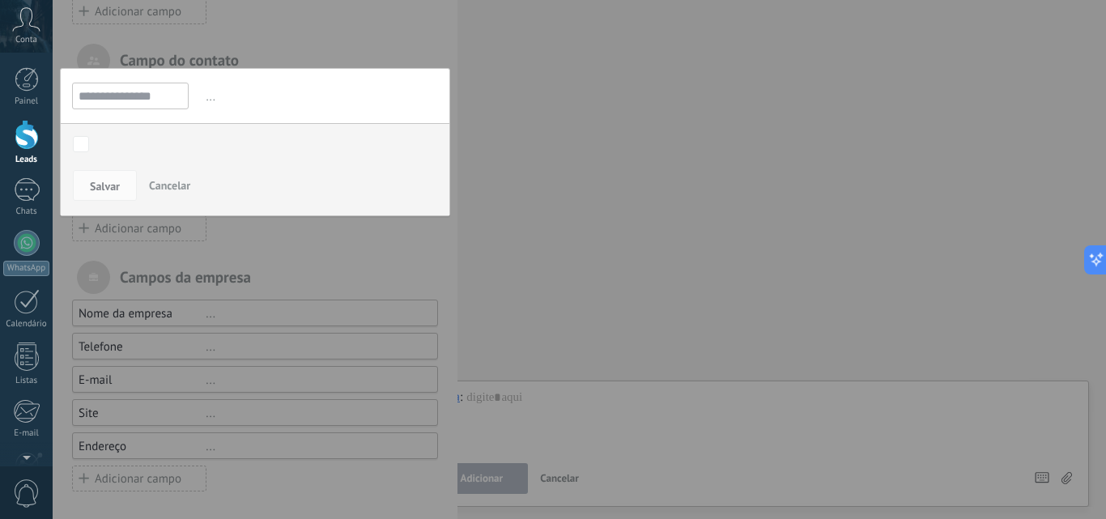
click at [209, 94] on span "..." at bounding box center [320, 96] width 236 height 27
click at [171, 185] on span "Cancelar" at bounding box center [169, 185] width 41 height 15
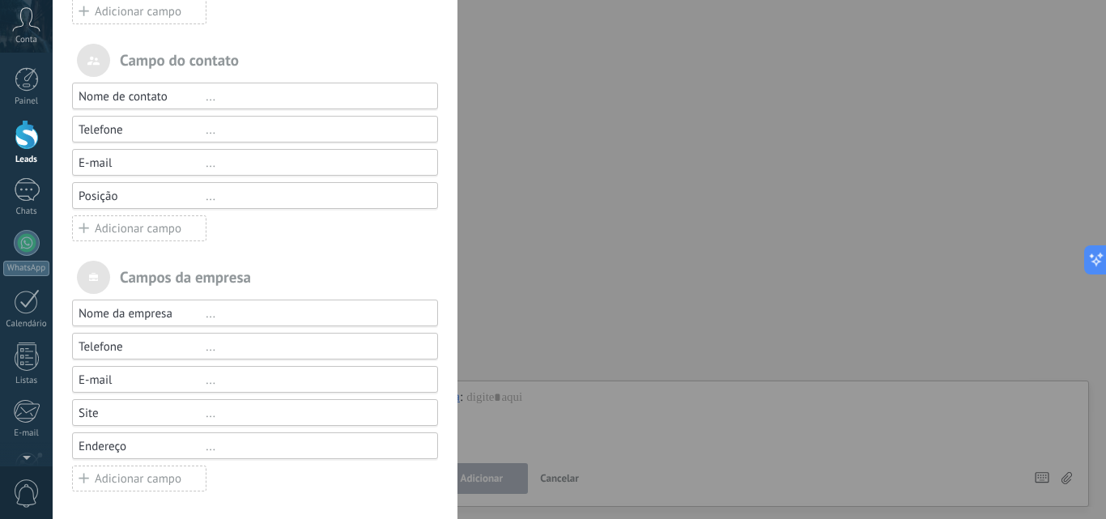
click at [206, 132] on div "..." at bounding box center [315, 129] width 218 height 15
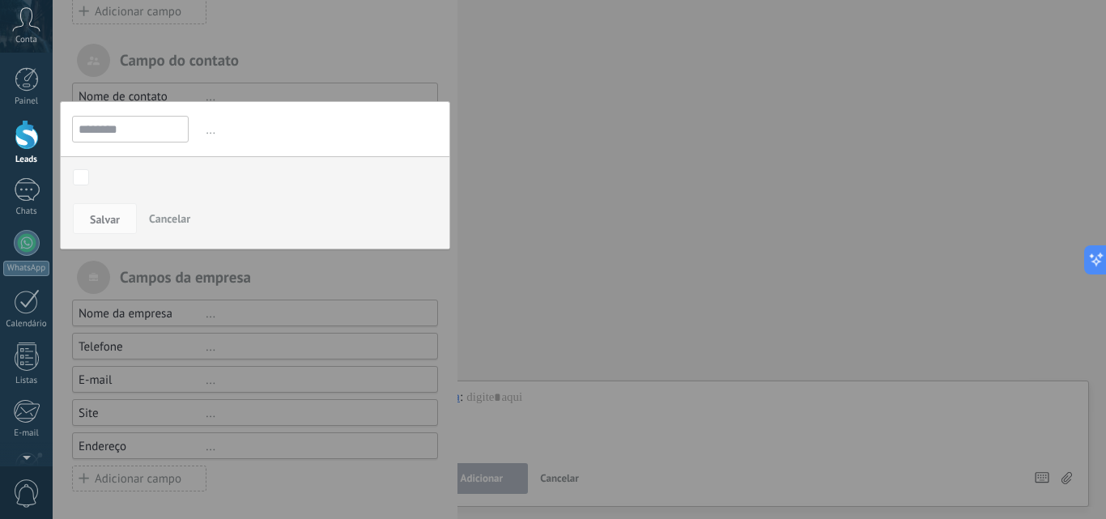
click at [206, 132] on span "..." at bounding box center [320, 130] width 236 height 27
click at [165, 214] on span "Cancelar" at bounding box center [169, 218] width 41 height 15
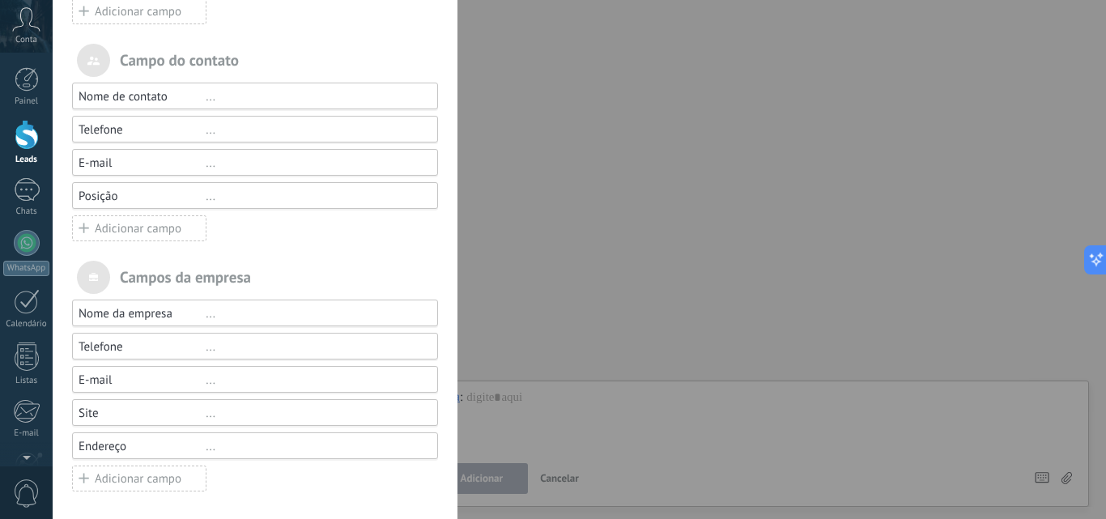
click at [135, 480] on div "Adicionar campo" at bounding box center [139, 479] width 134 height 26
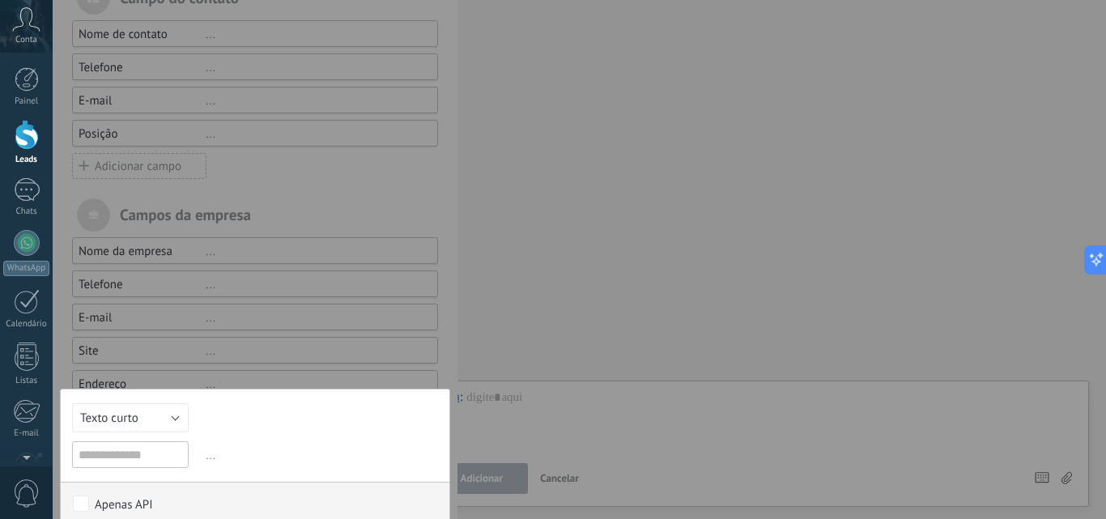
scroll to position [344, 0]
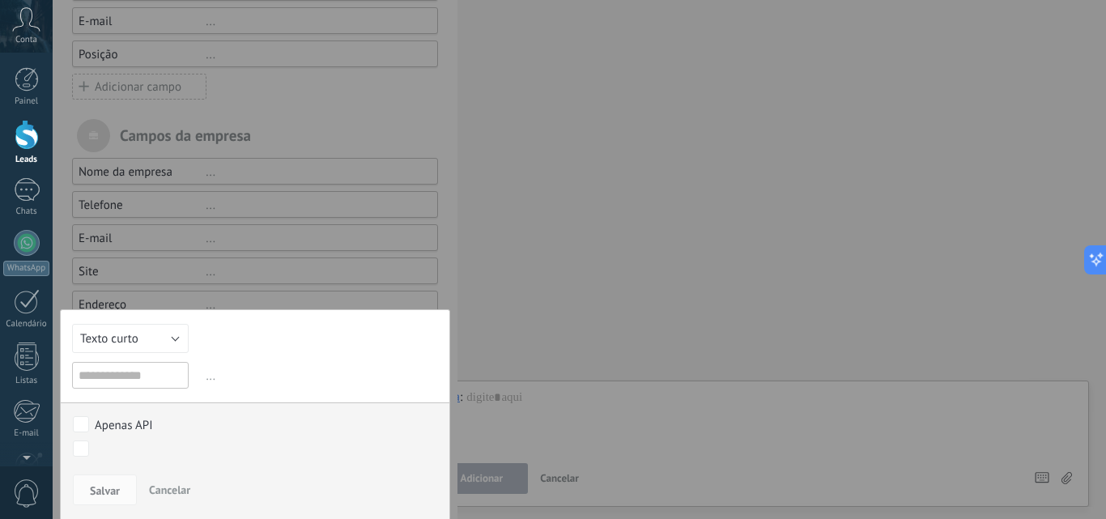
click at [242, 464] on div "Apenas API Contato inicial Discussões Tomada de decisão Discussão de contrato F…" at bounding box center [255, 437] width 389 height 70
click at [206, 376] on span "..." at bounding box center [320, 376] width 236 height 27
click at [172, 339] on button "Texto curto" at bounding box center [130, 338] width 117 height 29
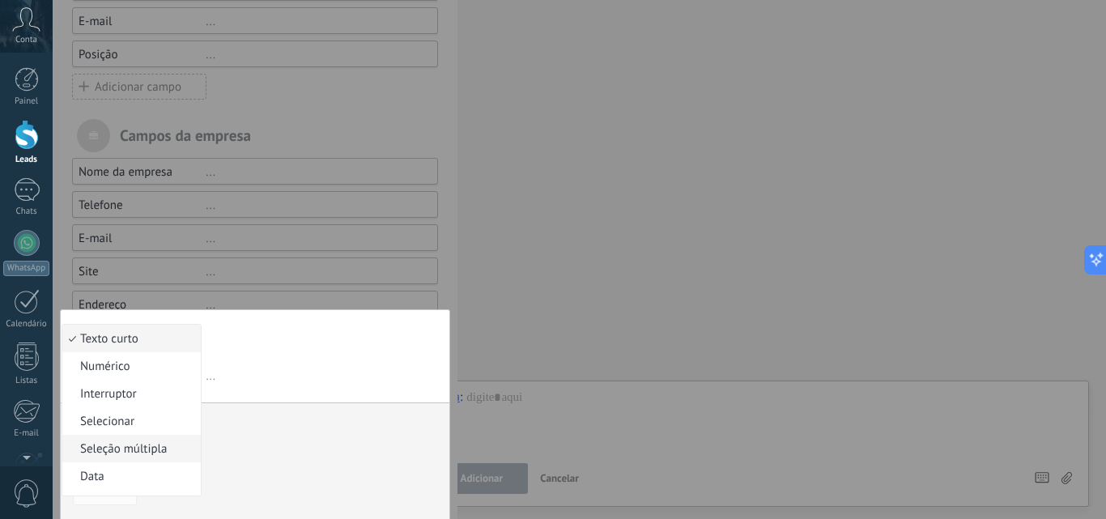
click at [155, 445] on span "Seleção múltipla" at bounding box center [129, 448] width 134 height 15
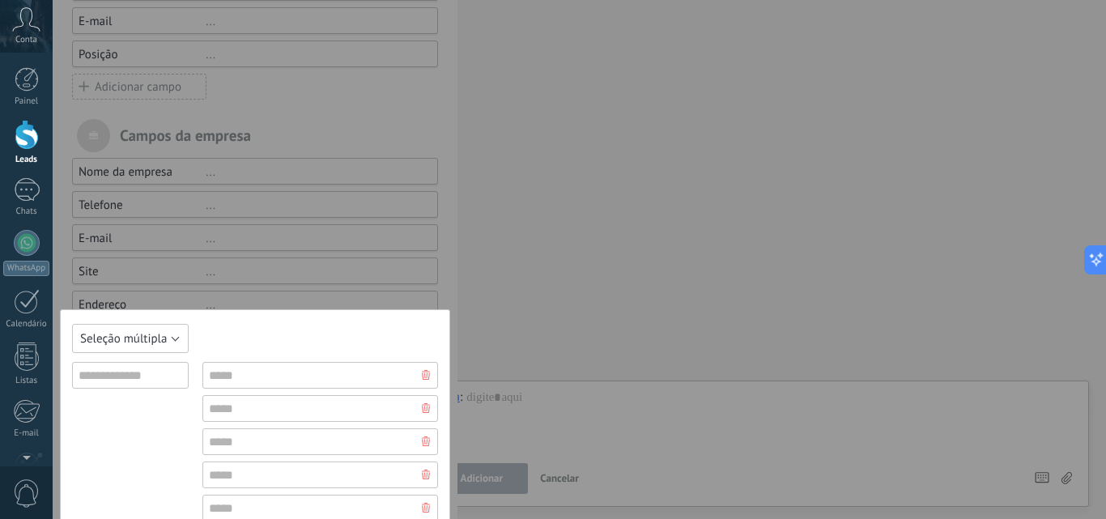
click at [174, 337] on button "Seleção múltipla" at bounding box center [130, 338] width 117 height 29
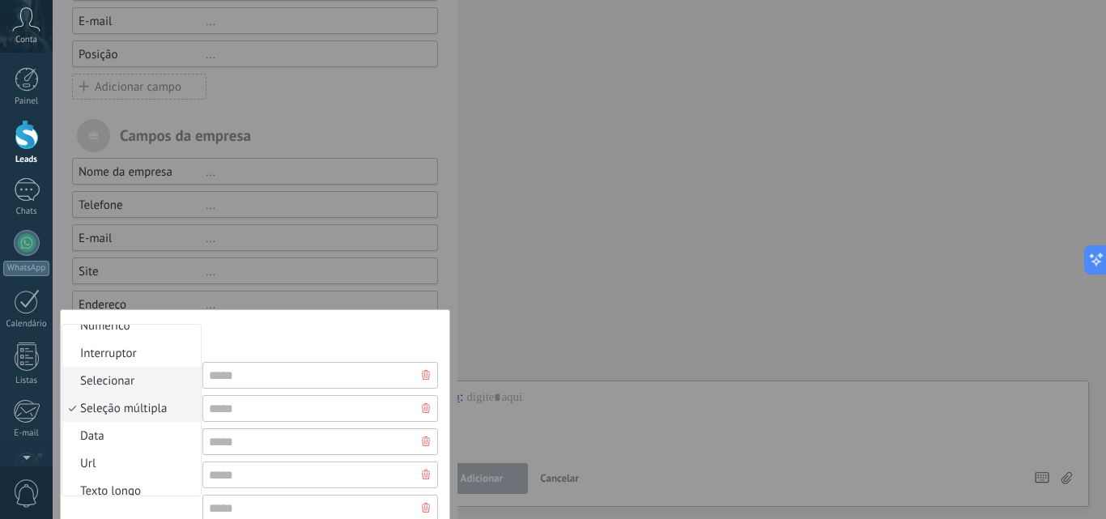
click at [126, 382] on span "Selecionar" at bounding box center [129, 380] width 134 height 15
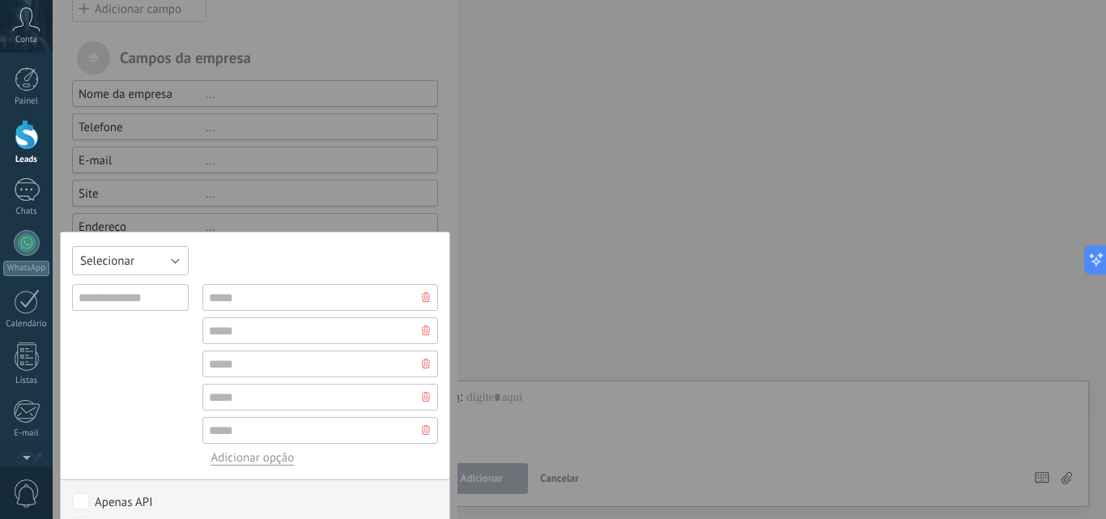
scroll to position [499, 0]
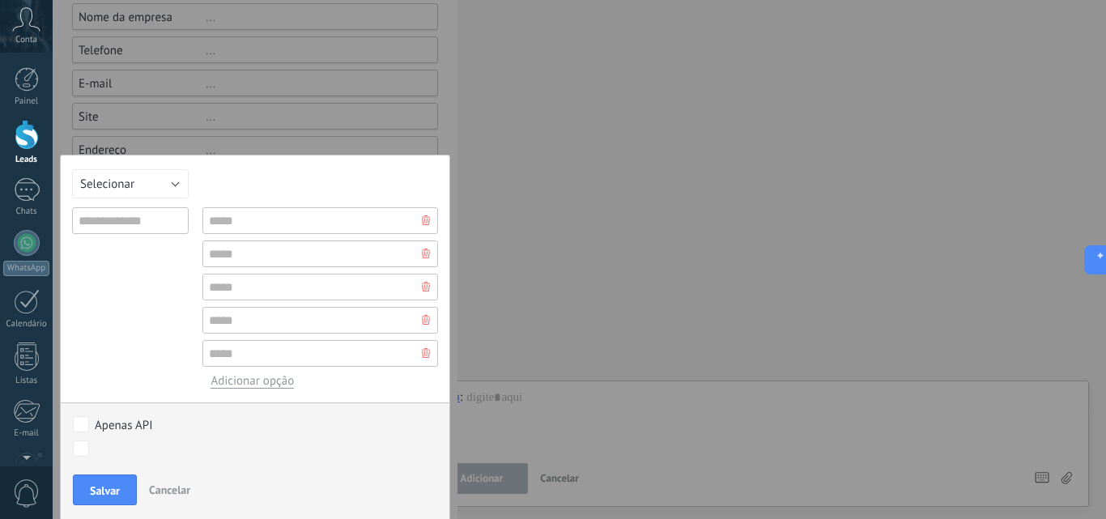
click at [185, 412] on div "Apenas API Contato inicial Discussões Tomada de decisão Discussão de contrato F…" at bounding box center [255, 437] width 389 height 70
click at [185, 414] on div "Apenas API Contato inicial Discussões Tomada de decisão Discussão de contrato F…" at bounding box center [255, 437] width 389 height 70
click at [189, 491] on span "Cancelar" at bounding box center [169, 490] width 41 height 15
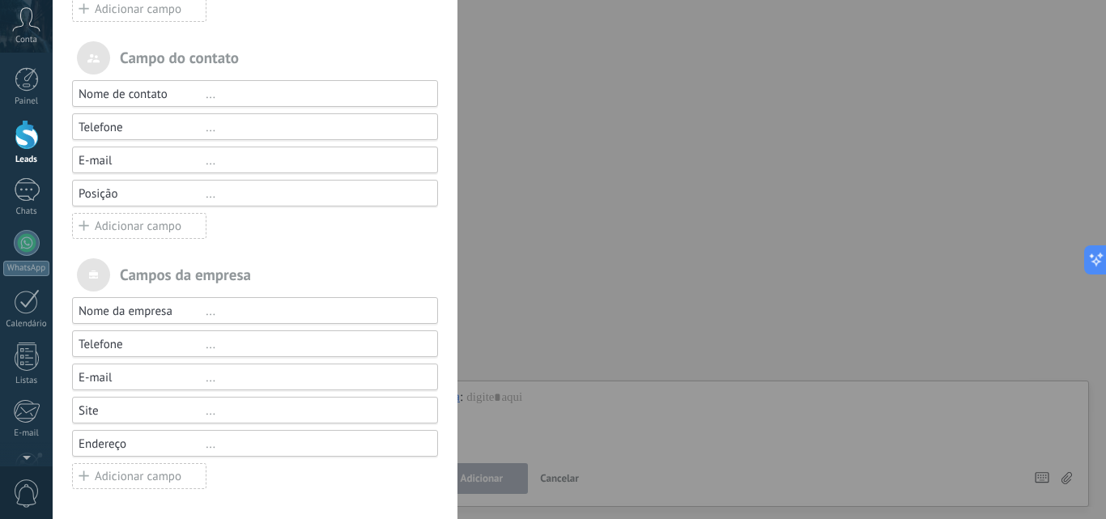
scroll to position [202, 0]
click at [160, 476] on div "Adicionar campo" at bounding box center [139, 479] width 134 height 26
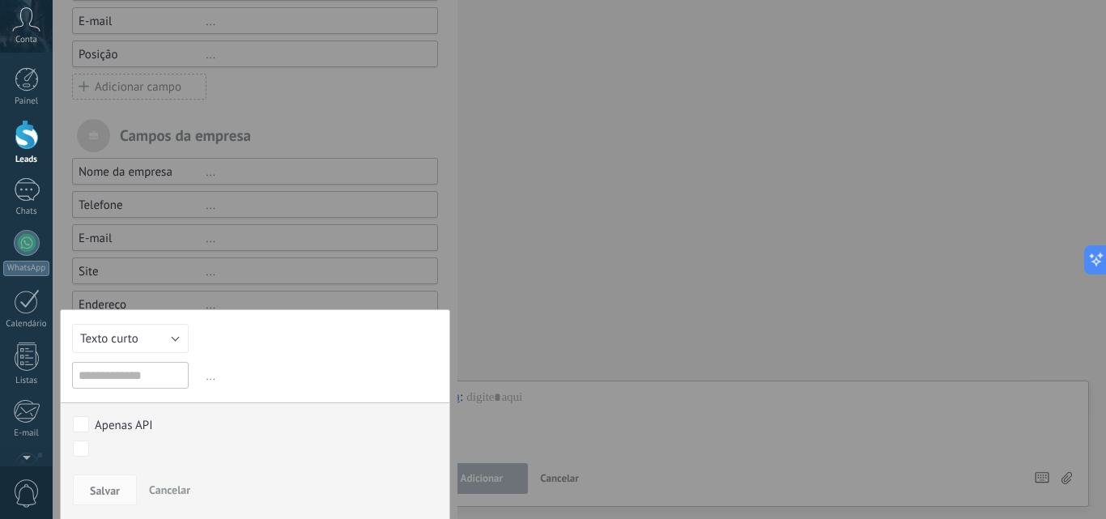
click at [179, 487] on span "Cancelar" at bounding box center [169, 490] width 41 height 15
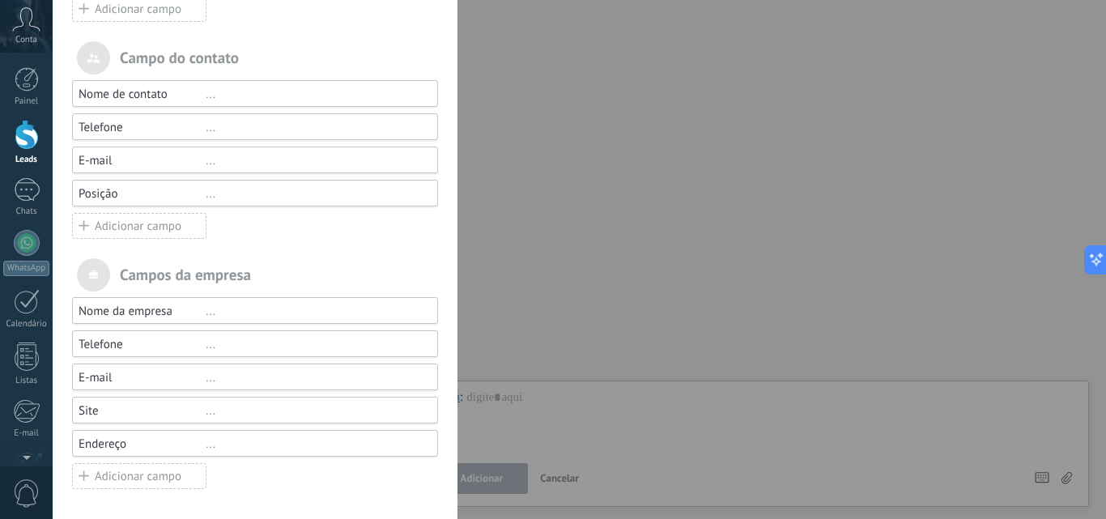
scroll to position [202, 0]
click at [130, 483] on div "Adicionar campo" at bounding box center [139, 479] width 134 height 26
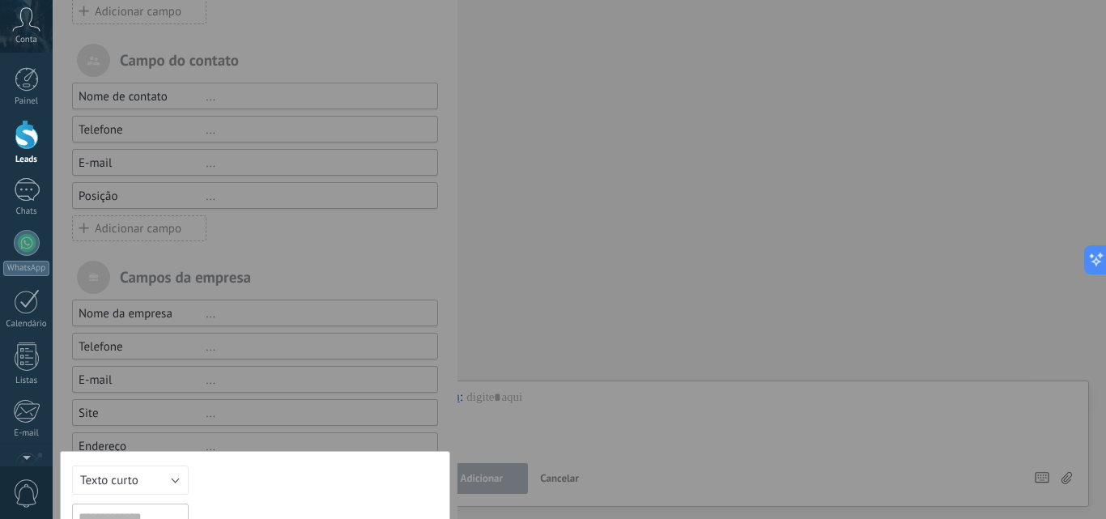
scroll to position [344, 0]
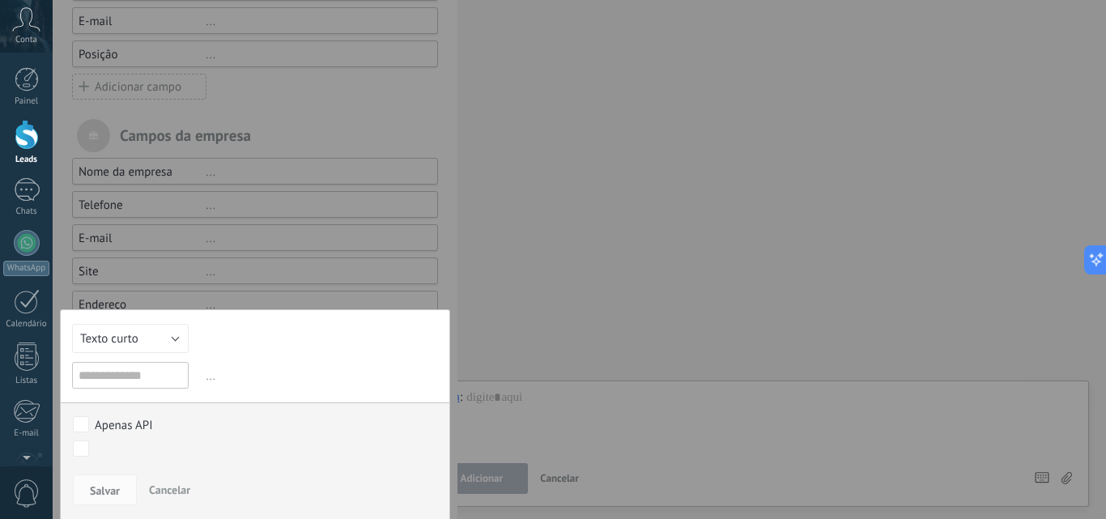
click at [173, 491] on span "Cancelar" at bounding box center [169, 490] width 41 height 15
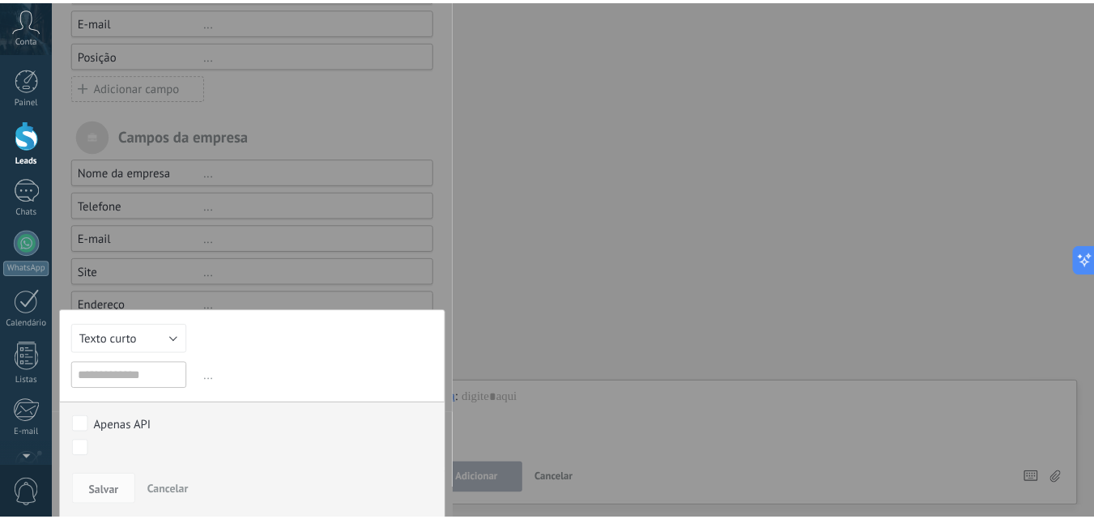
scroll to position [202, 0]
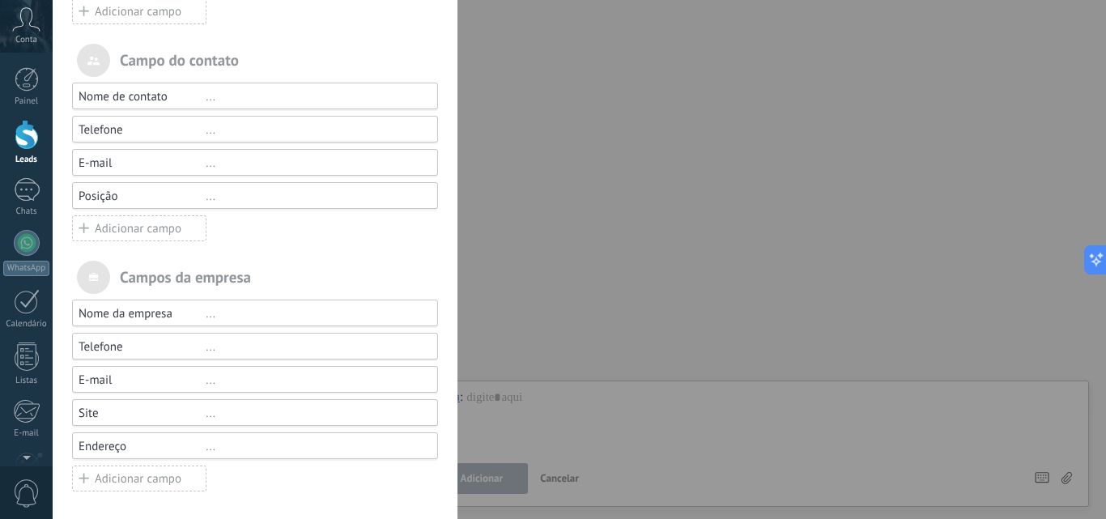
click at [717, 103] on div "[PERSON_NAME] e grupos Kommo oferece a opção de adicionar seus próprios [PERSON…" at bounding box center [579, 259] width 1053 height 519
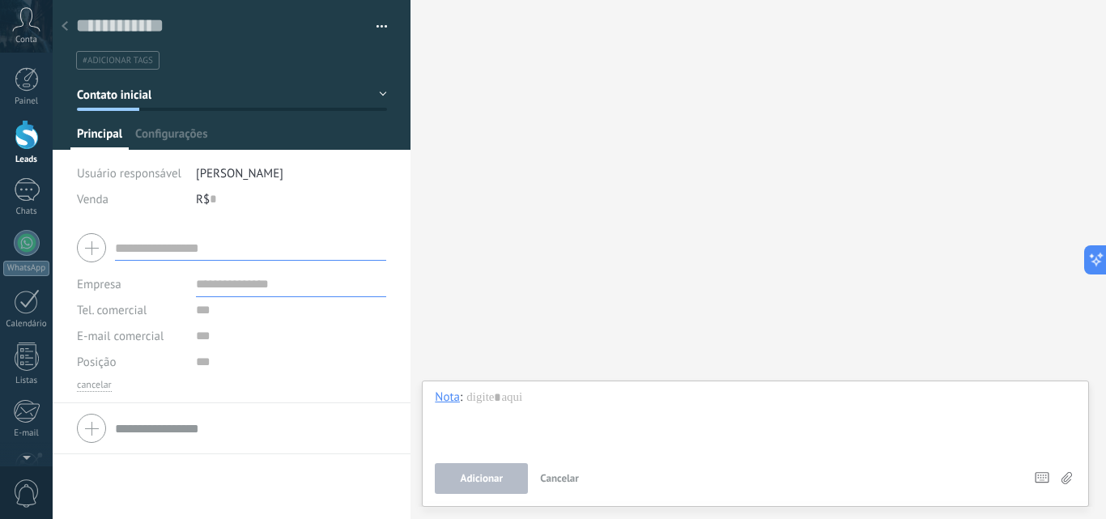
click at [30, 30] on icon at bounding box center [26, 19] width 28 height 24
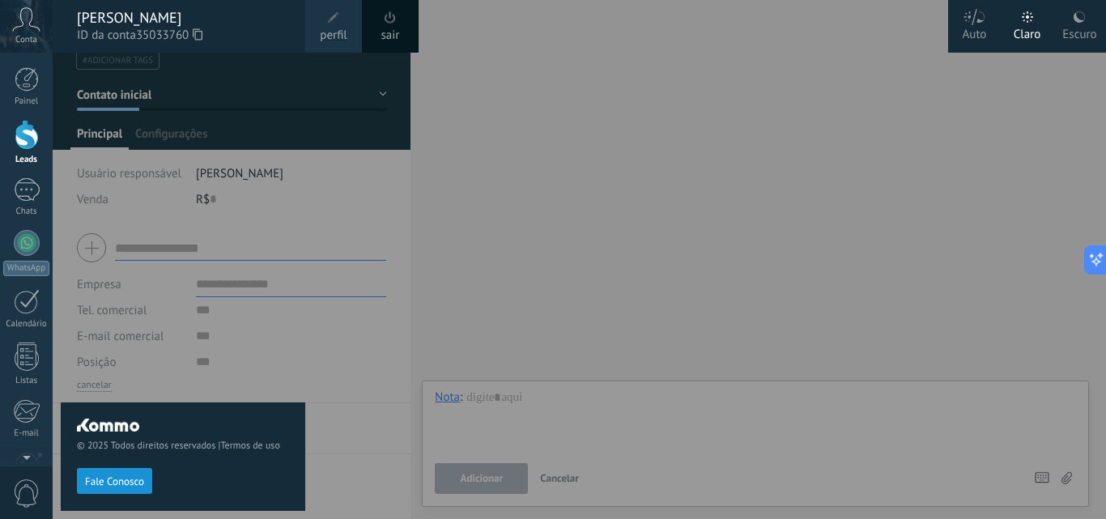
click at [1070, 32] on div "Escuro" at bounding box center [1079, 32] width 34 height 42
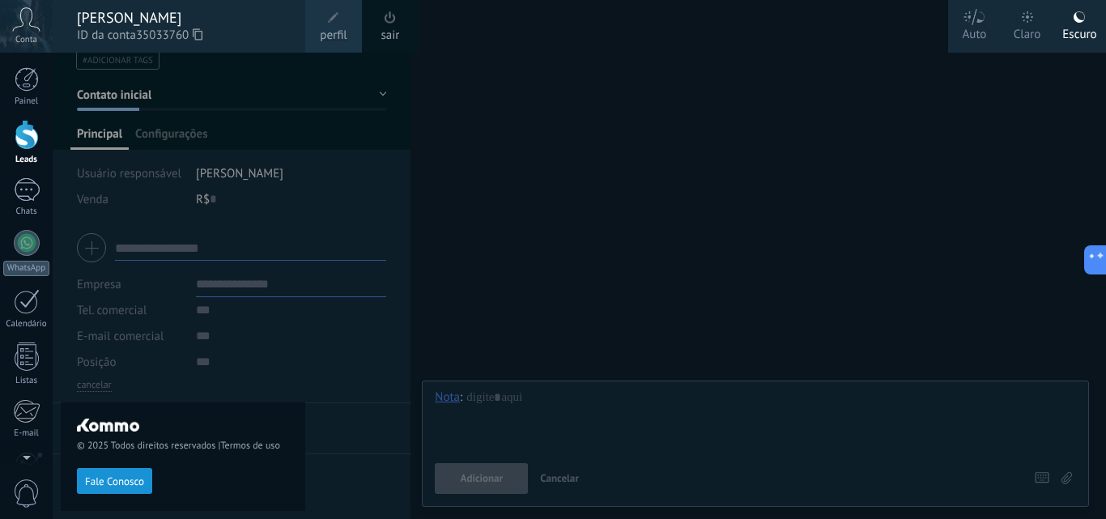
click at [558, 184] on div at bounding box center [606, 259] width 1106 height 519
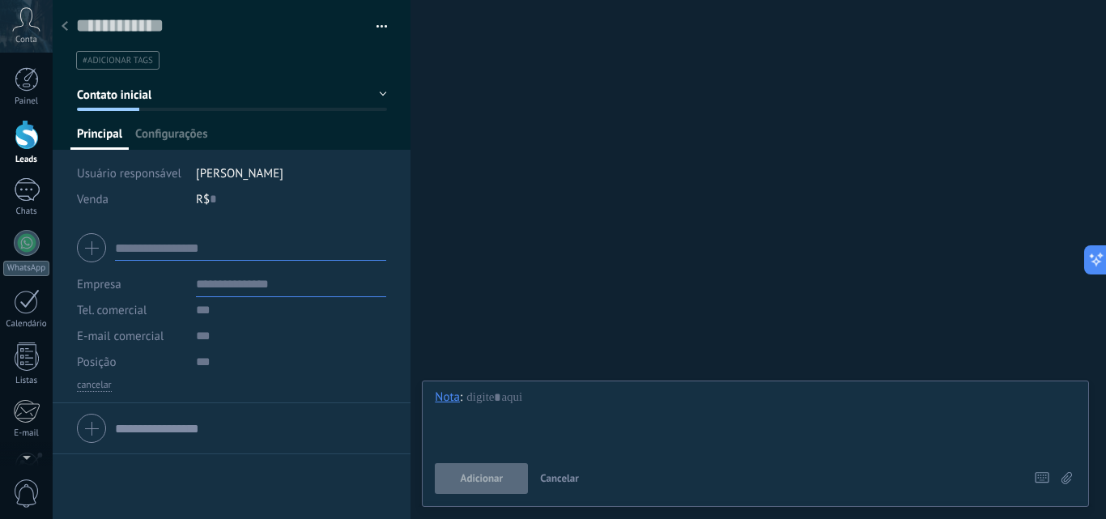
click at [26, 19] on icon at bounding box center [26, 19] width 28 height 24
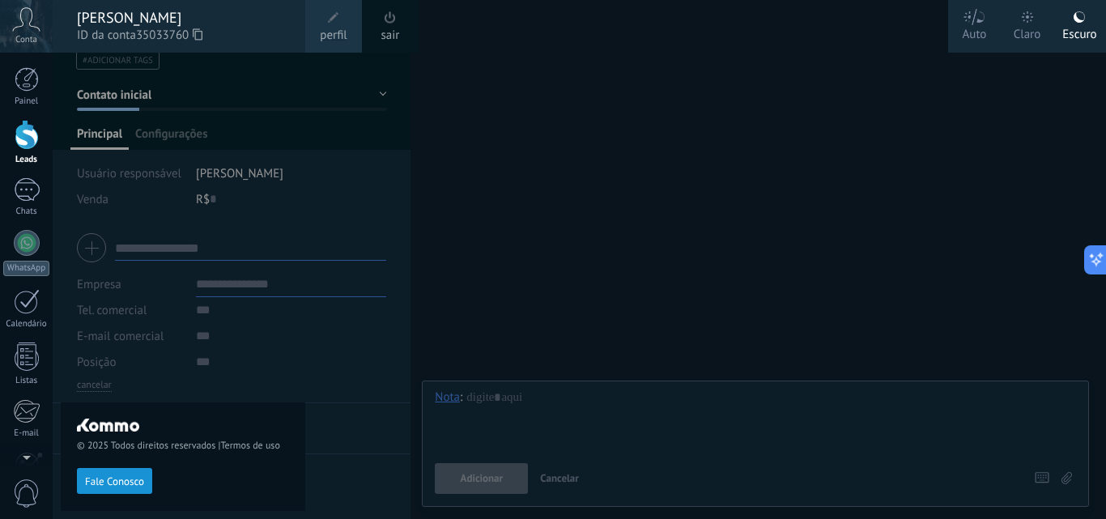
click at [696, 87] on div at bounding box center [606, 259] width 1106 height 519
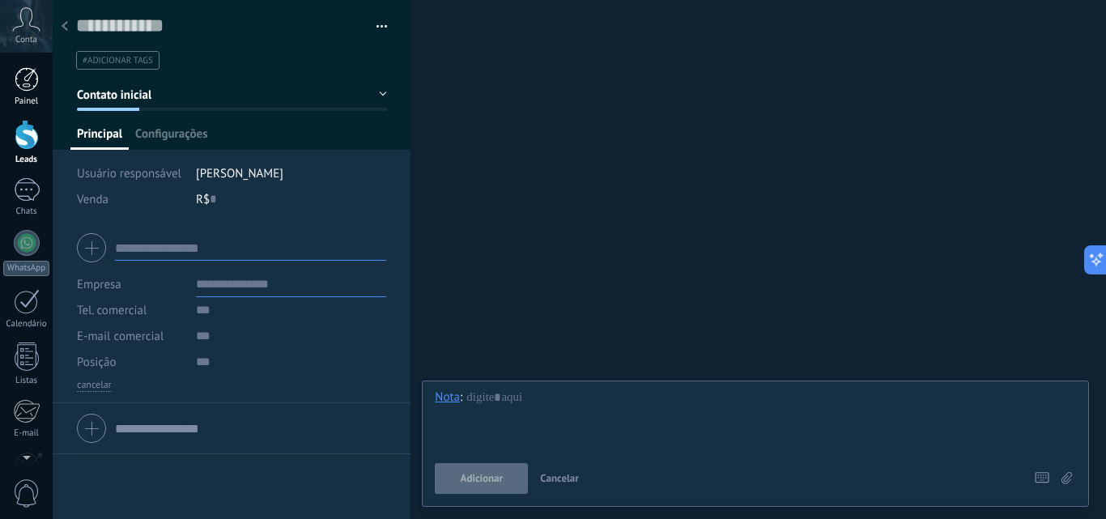
click at [22, 70] on div at bounding box center [27, 79] width 24 height 24
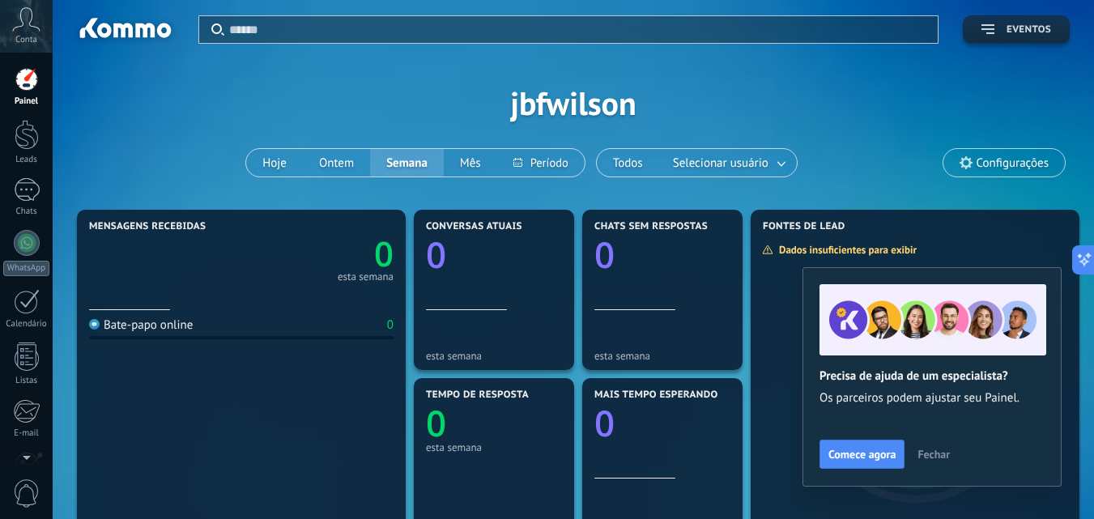
click at [984, 28] on icon "button" at bounding box center [987, 29] width 13 height 10
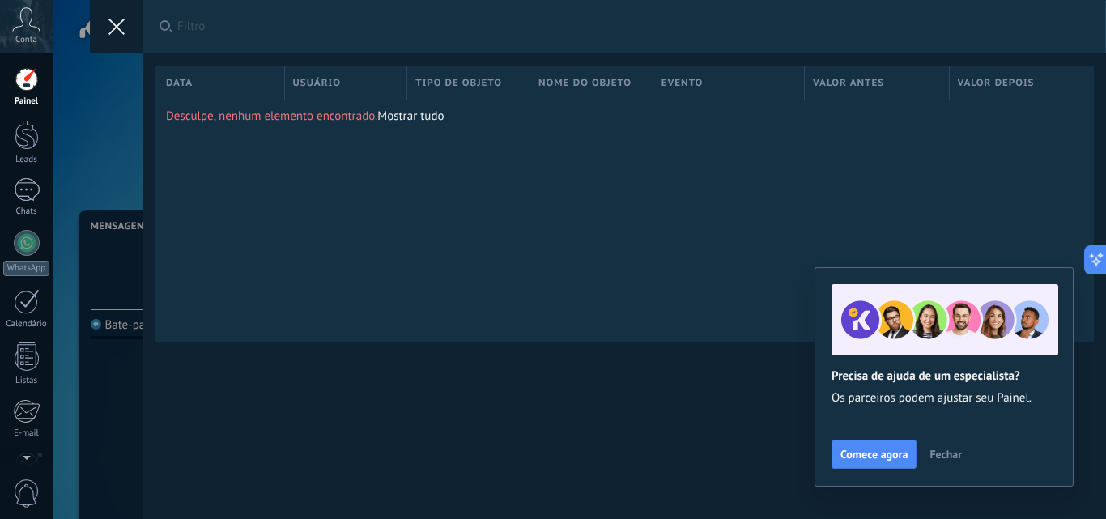
click at [119, 32] on icon at bounding box center [116, 27] width 16 height 16
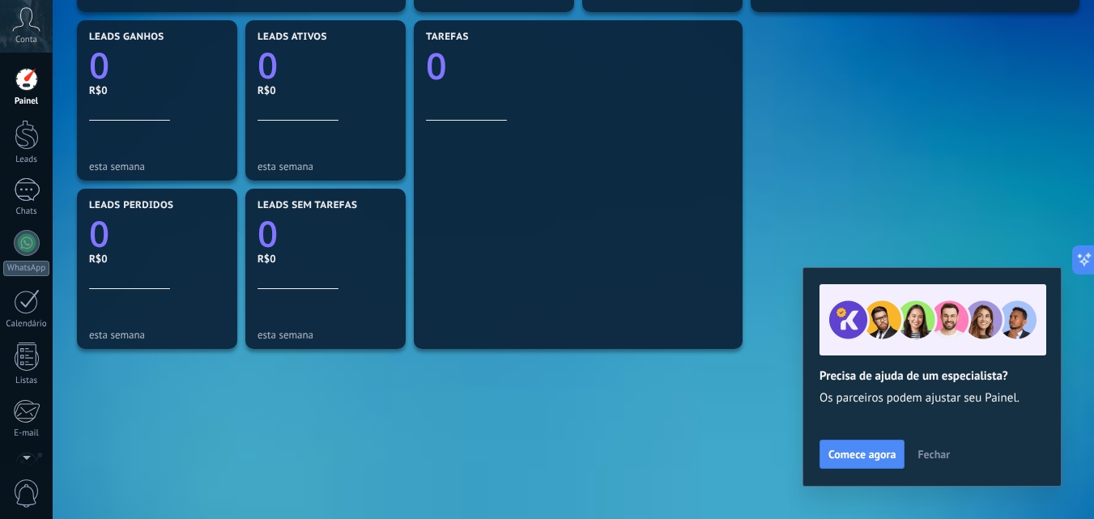
scroll to position [497, 0]
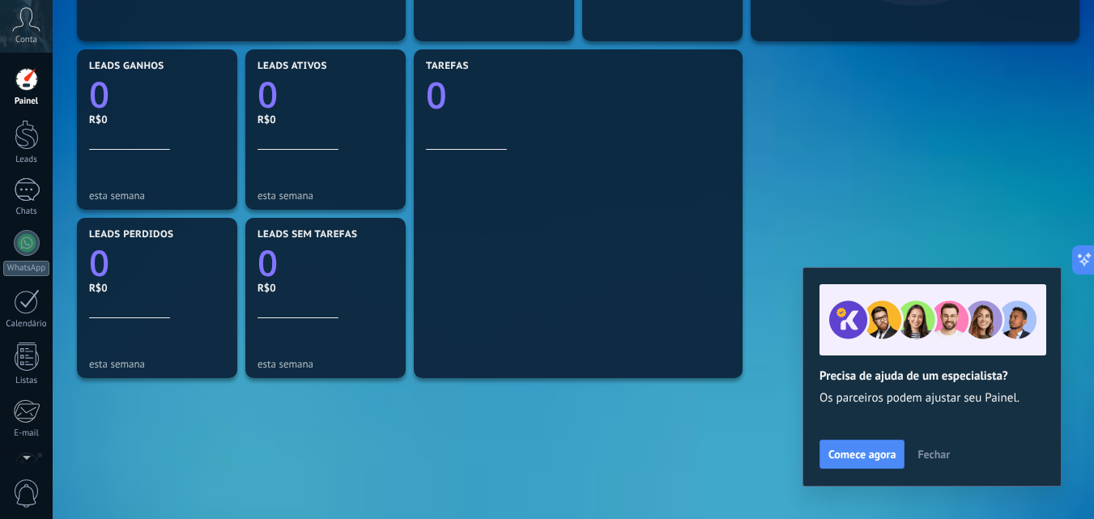
click at [931, 456] on span "Fechar" at bounding box center [933, 454] width 32 height 11
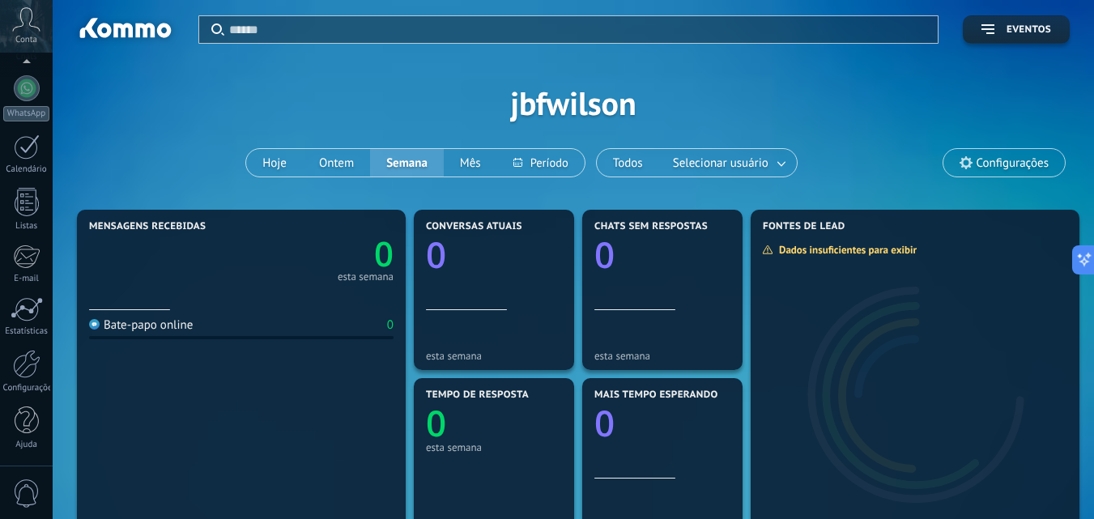
scroll to position [0, 0]
